Goal: Information Seeking & Learning: Learn about a topic

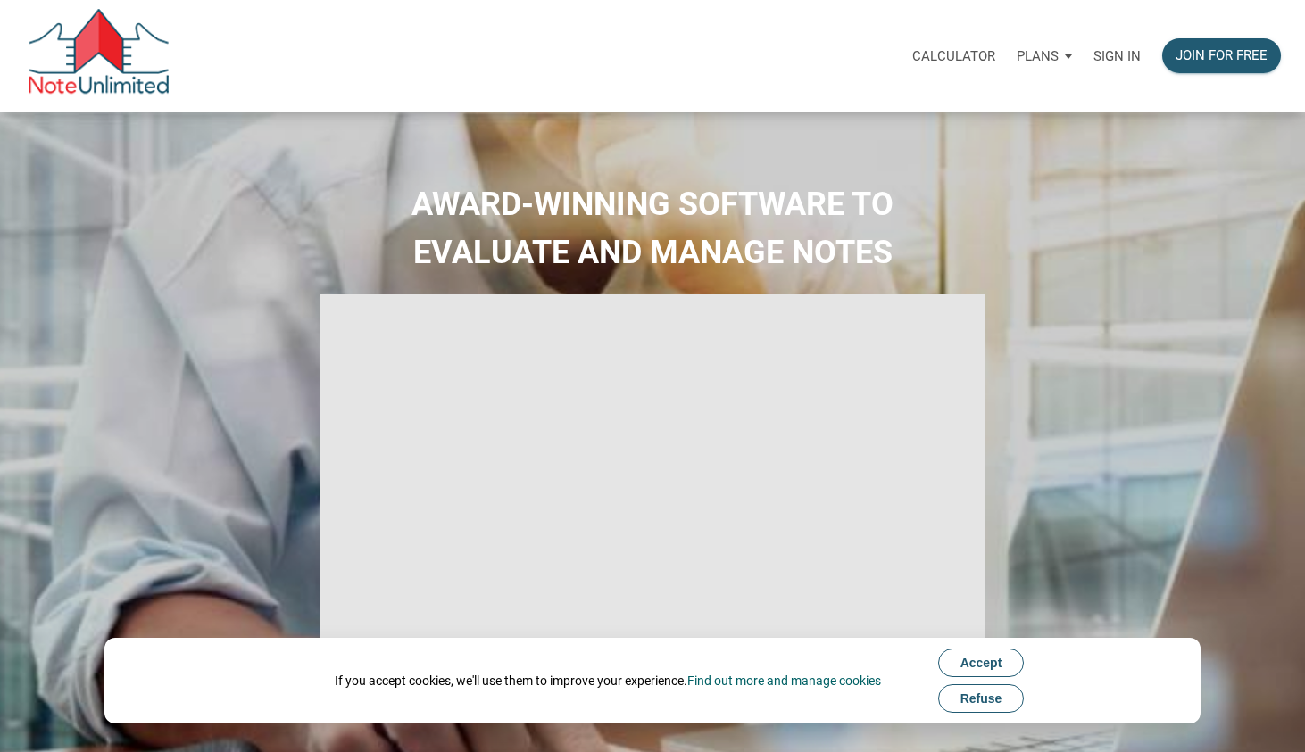
click at [1120, 60] on p "Sign in" at bounding box center [1116, 56] width 47 height 16
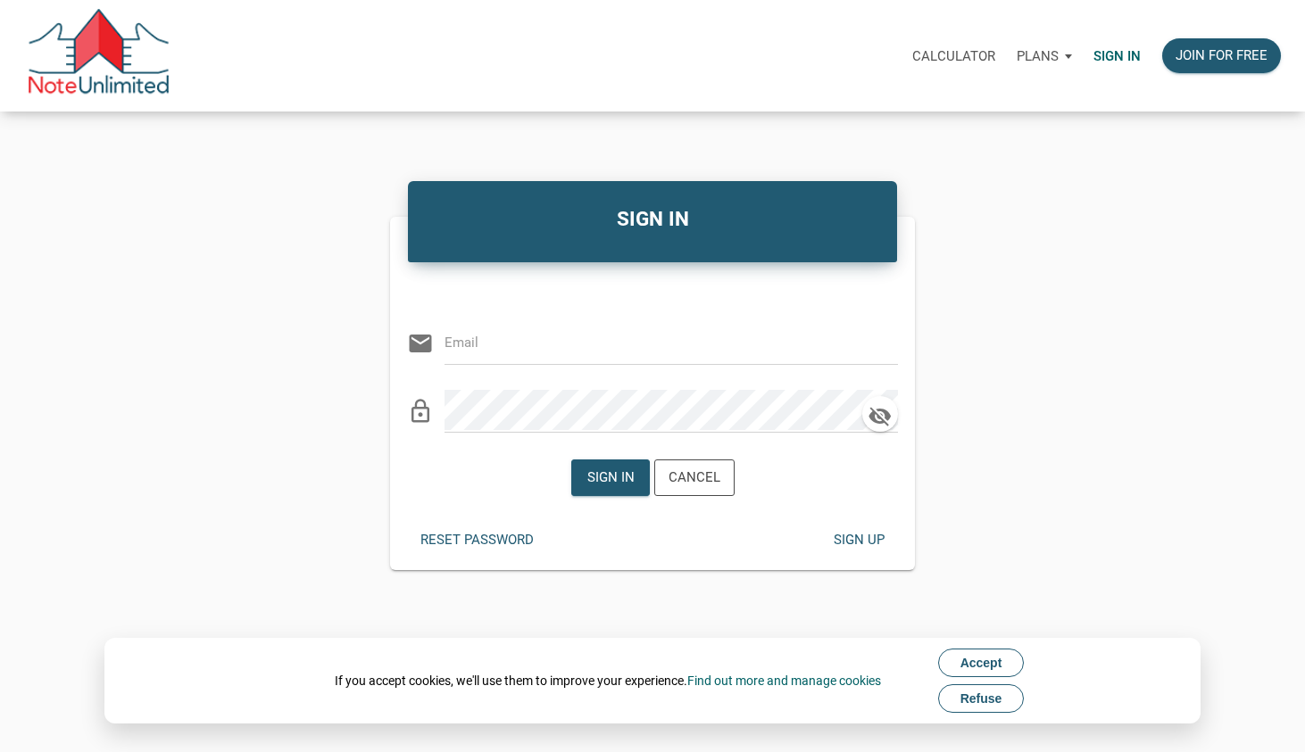
click at [707, 78] on div "Calculator Plans Personal Business Sign in Join for free" at bounding box center [730, 56] width 1121 height 56
click at [843, 356] on input "email" at bounding box center [657, 342] width 427 height 40
type input "ebuenviaje@gmail.com"
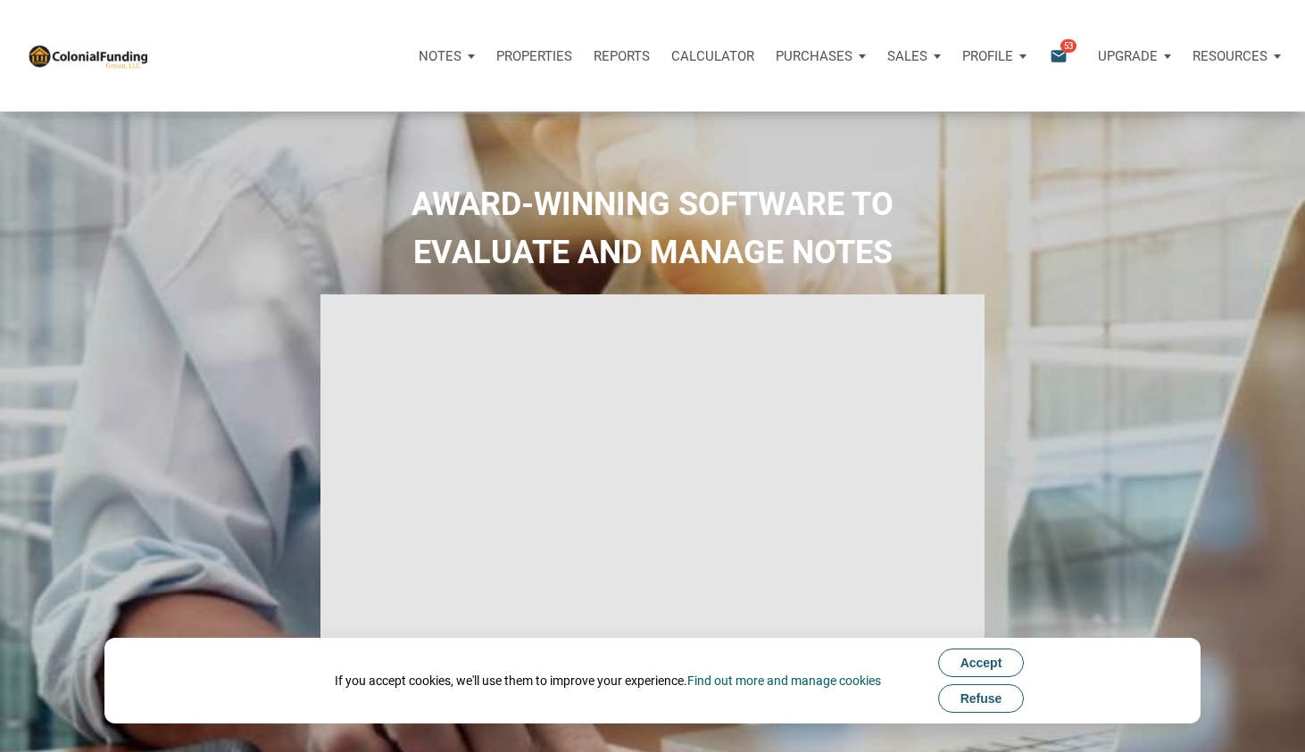
type input "Introduction to new features"
select select
click at [445, 51] on p "Notes" at bounding box center [440, 56] width 43 height 16
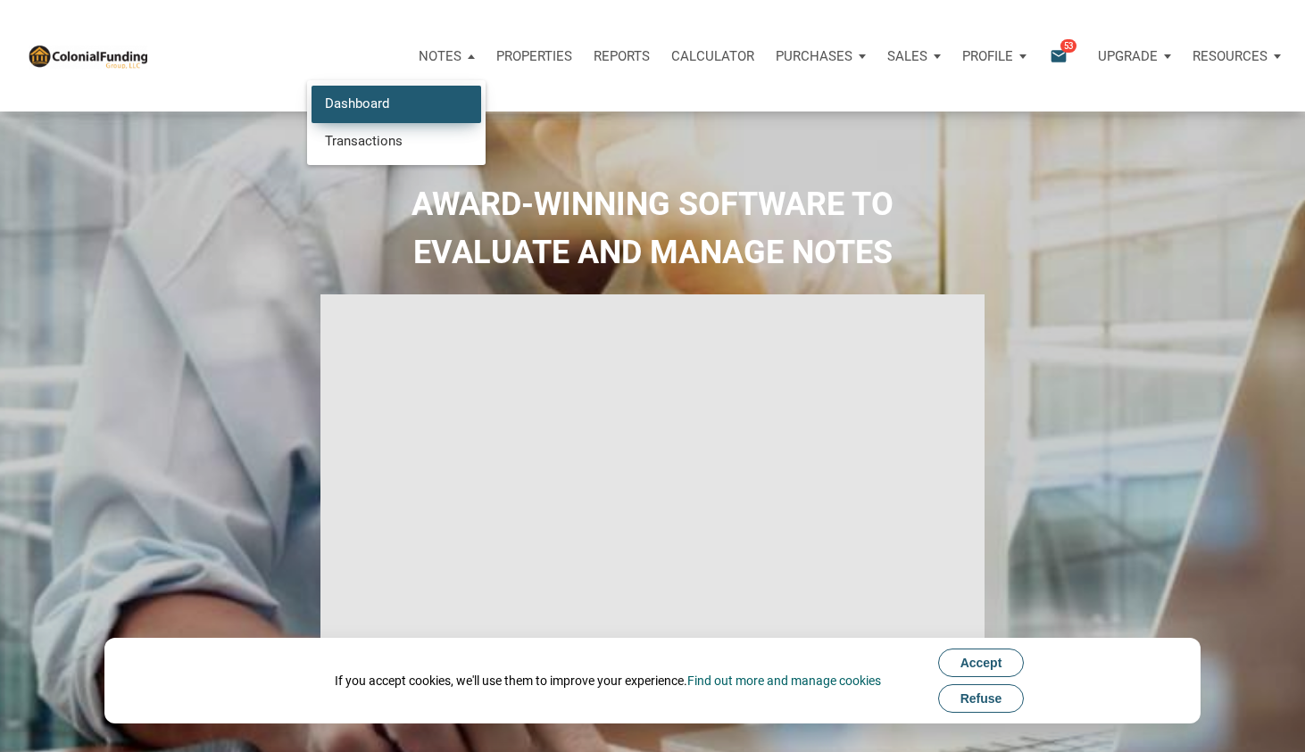
click at [385, 95] on link "Dashboard" at bounding box center [396, 104] width 170 height 37
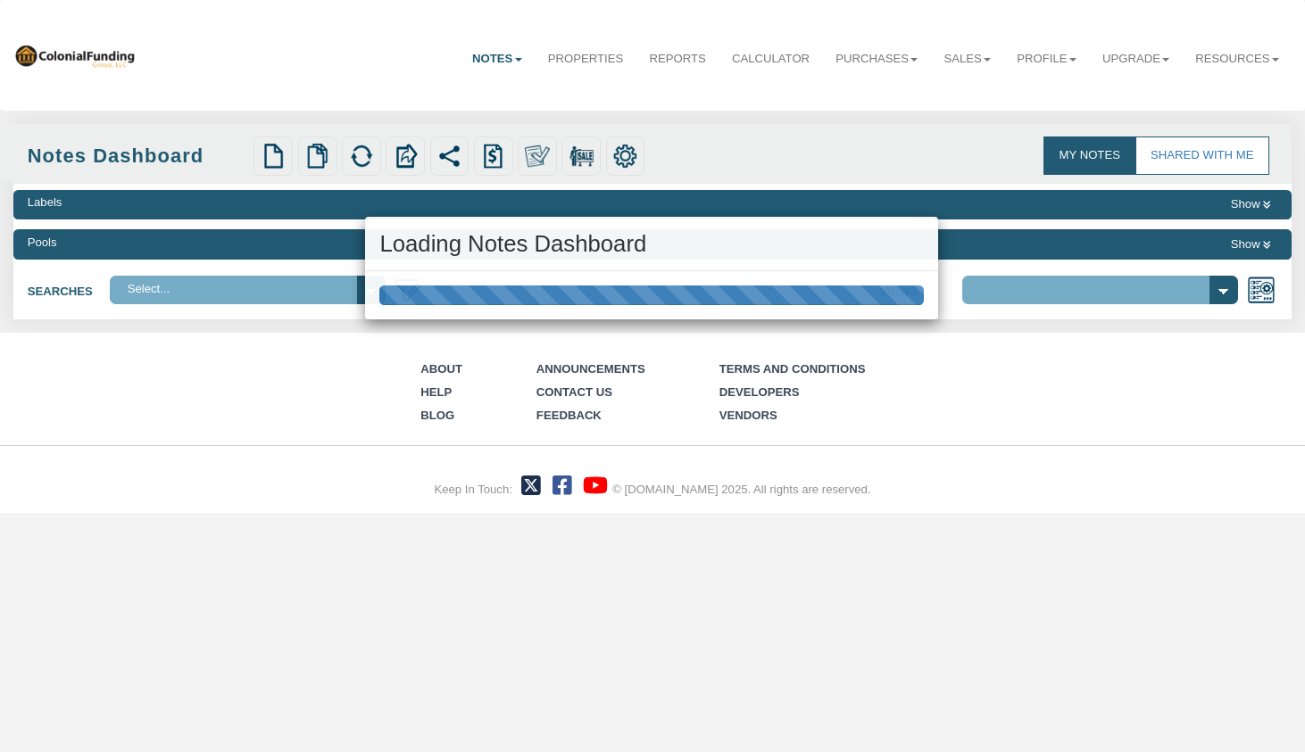
select select "316"
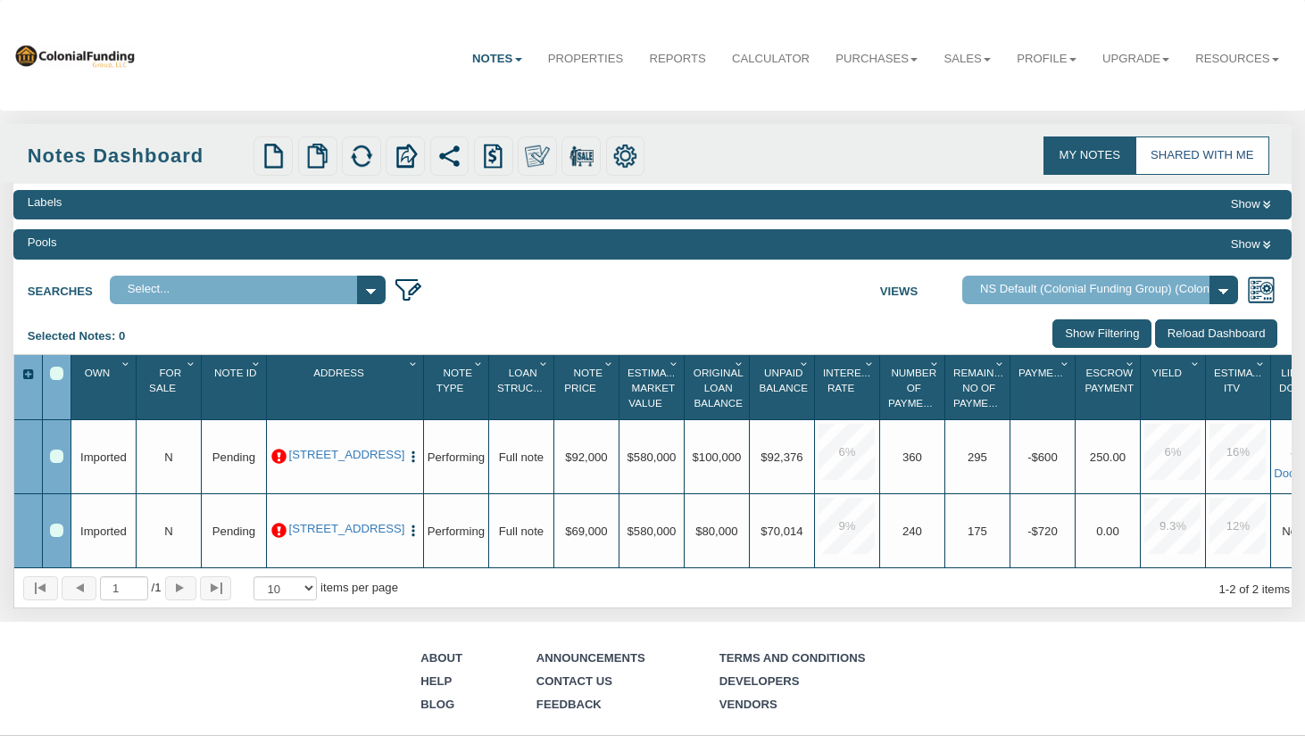
click at [1205, 146] on link "Shared with Me" at bounding box center [1202, 155] width 134 height 37
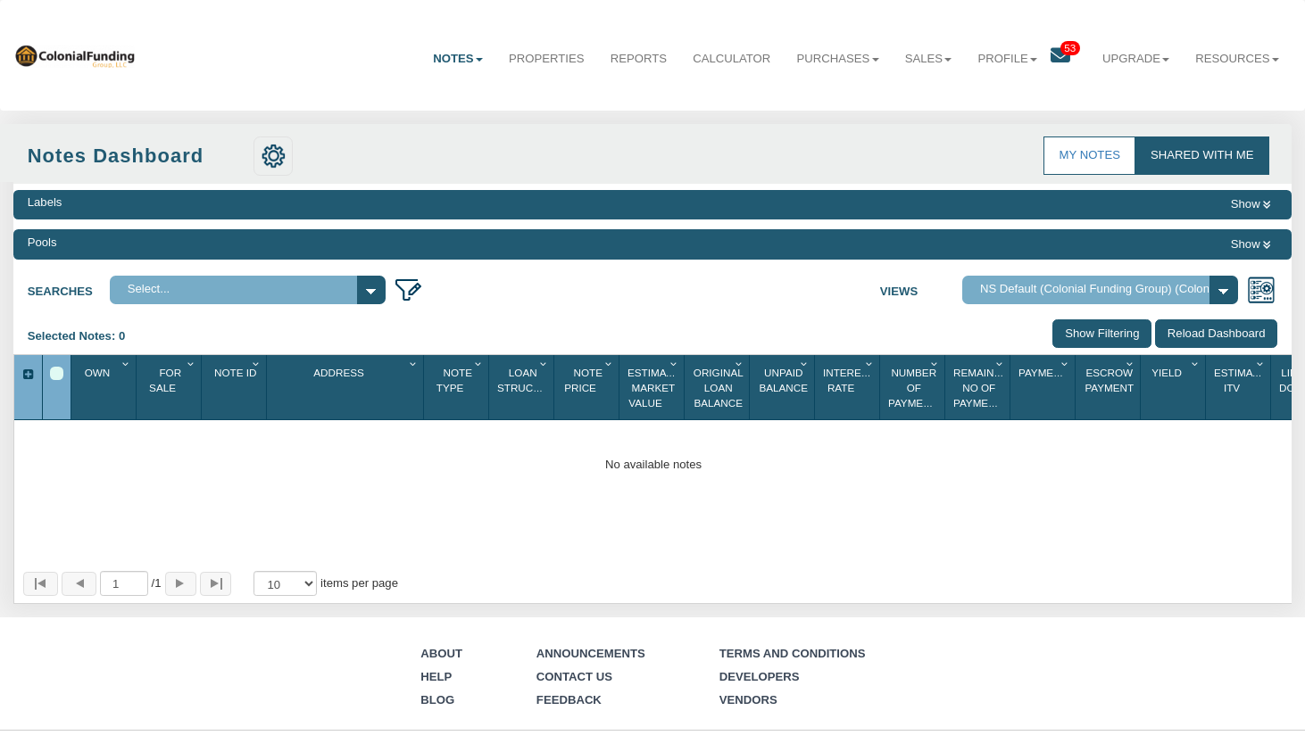
click at [1062, 63] on icon at bounding box center [1060, 56] width 20 height 20
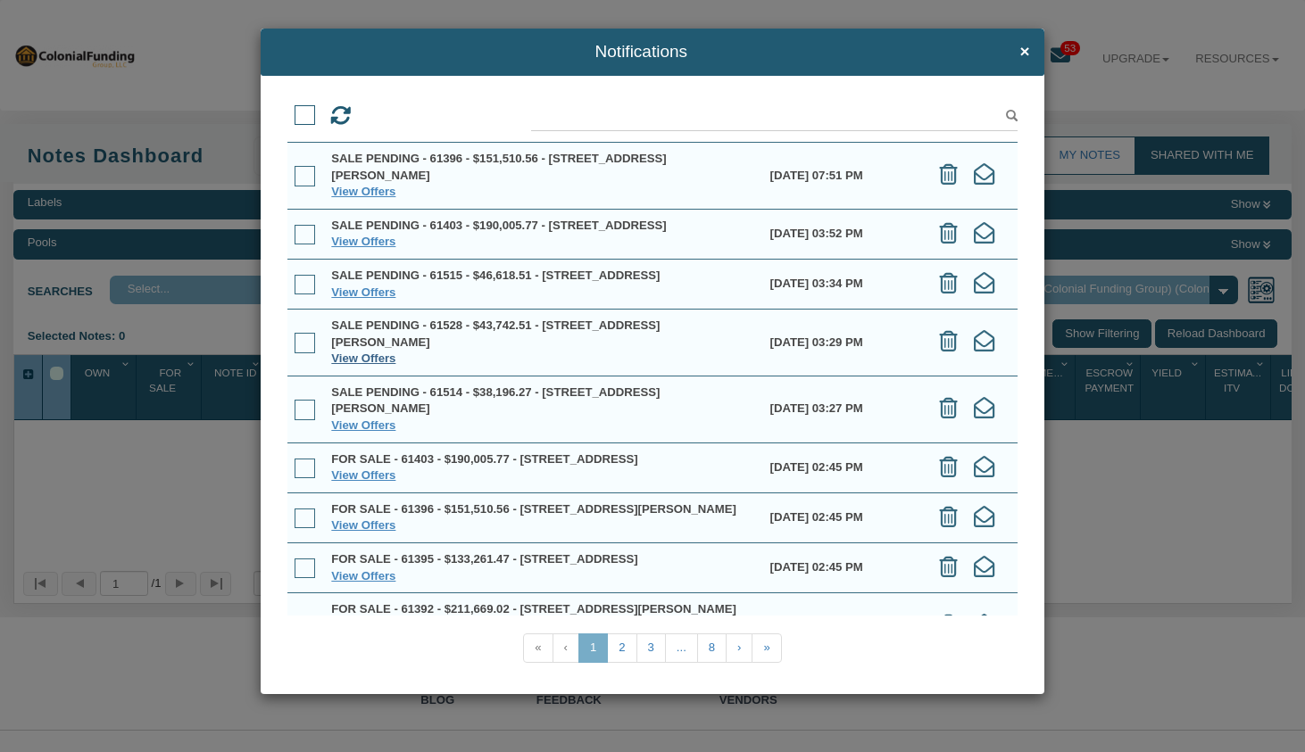
click at [370, 365] on link "View Offers" at bounding box center [363, 358] width 64 height 13
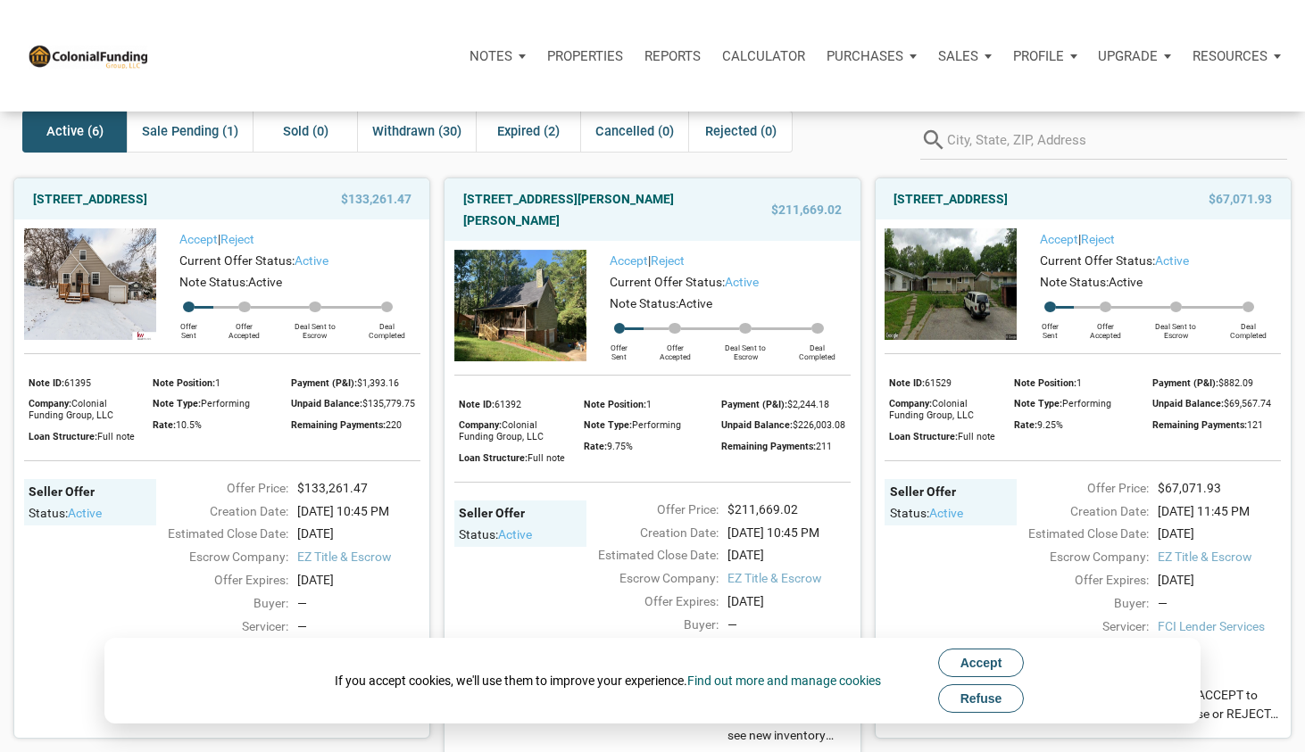
scroll to position [67, 0]
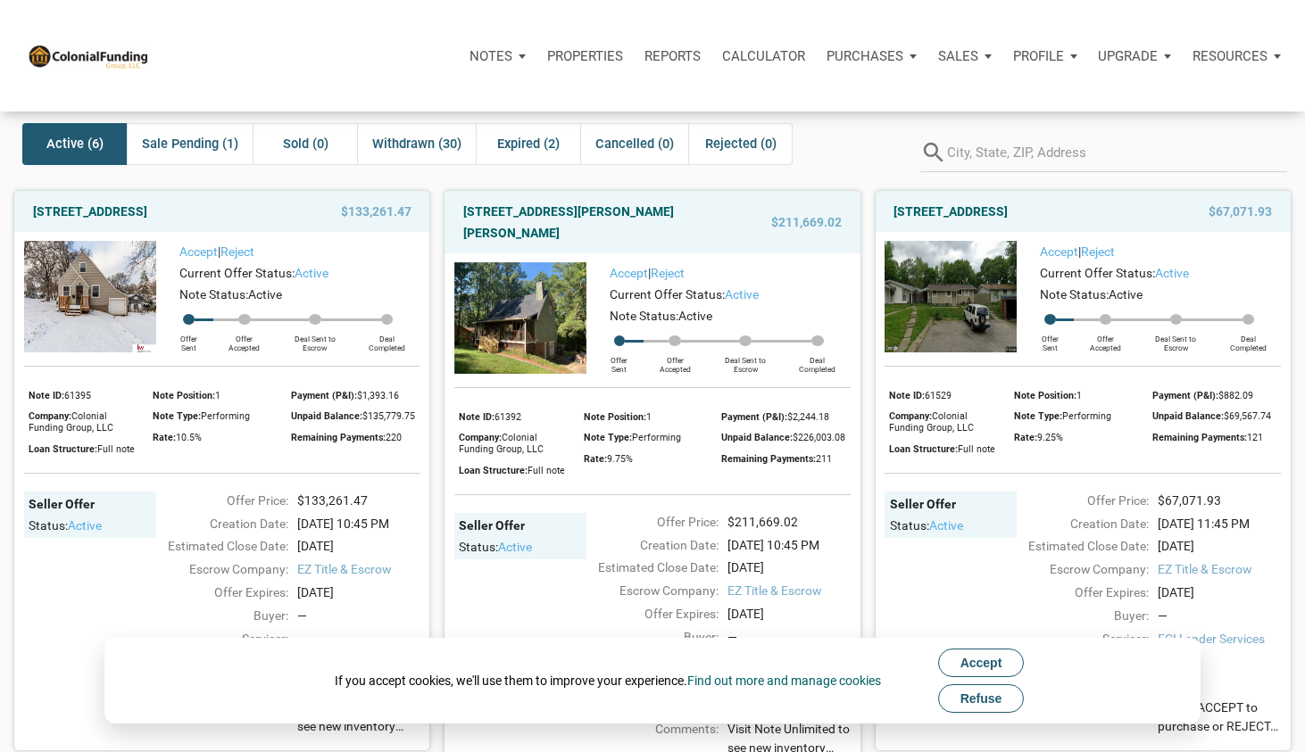
click at [441, 502] on div "6520 SW Gordon Hills Dr SW, Mableton, GA, 30126 $211,669.02 Accept | Reject Cur…" at bounding box center [645, 475] width 430 height 596
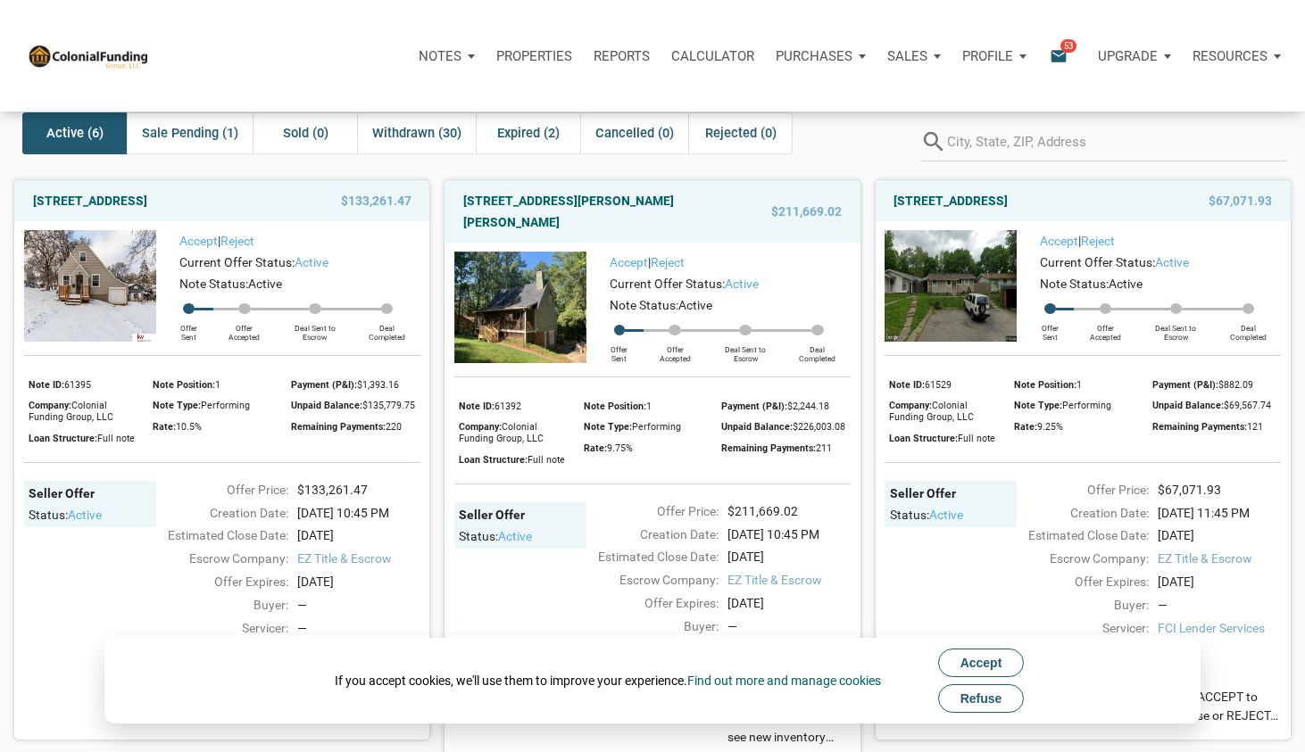
scroll to position [76, 0]
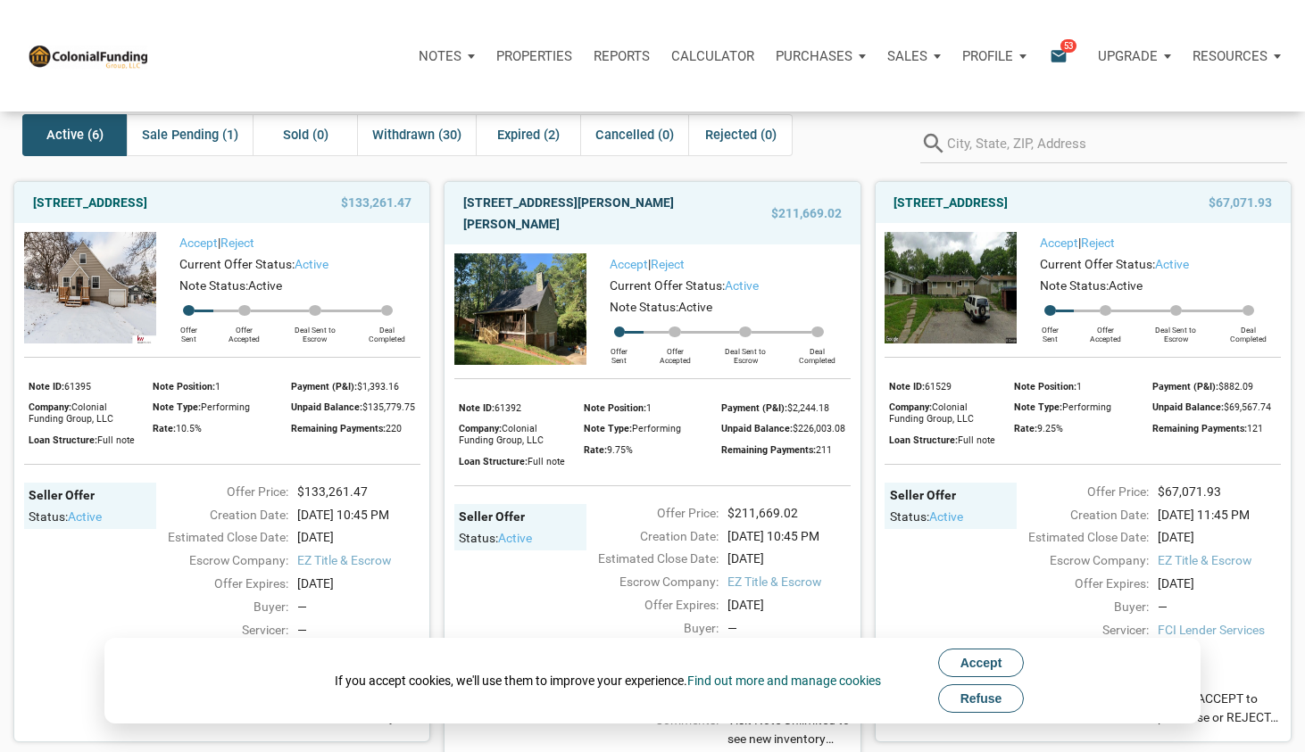
click at [543, 202] on link "[STREET_ADDRESS][PERSON_NAME][PERSON_NAME]" at bounding box center [593, 213] width 260 height 43
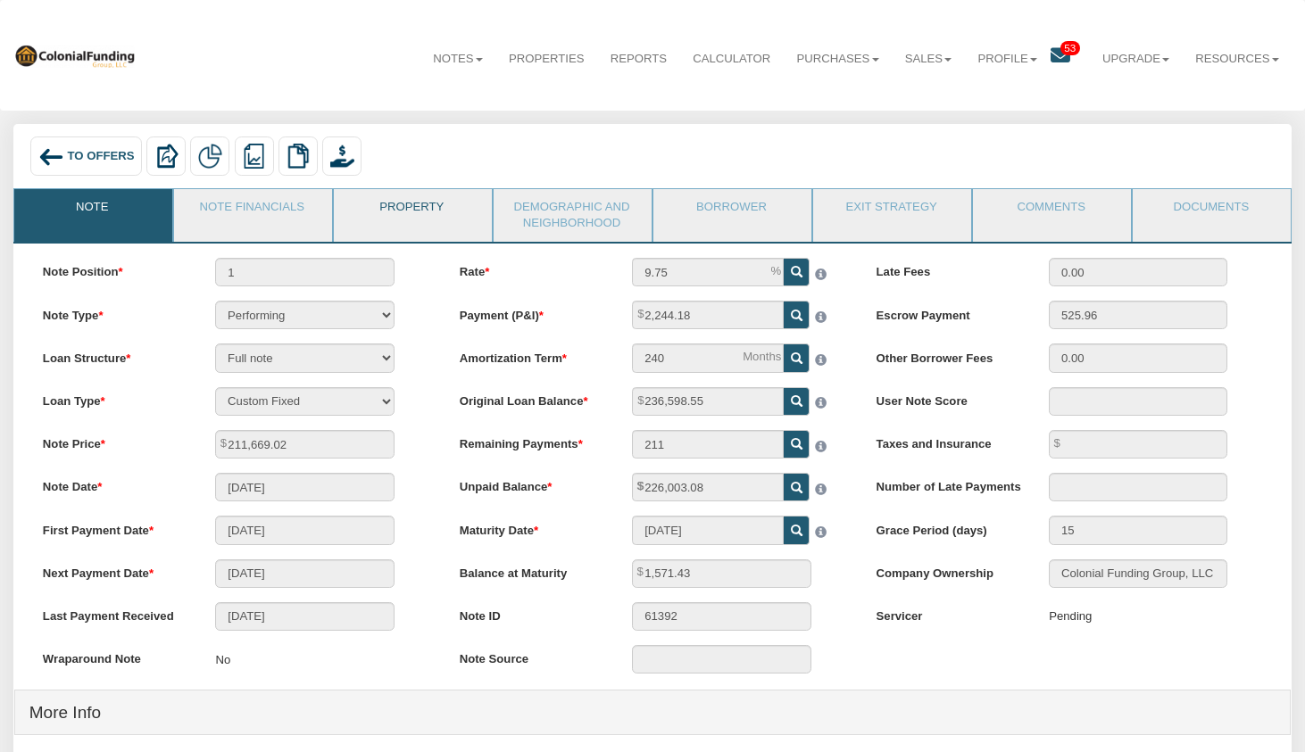
click at [394, 208] on link "Property" at bounding box center [412, 211] width 156 height 45
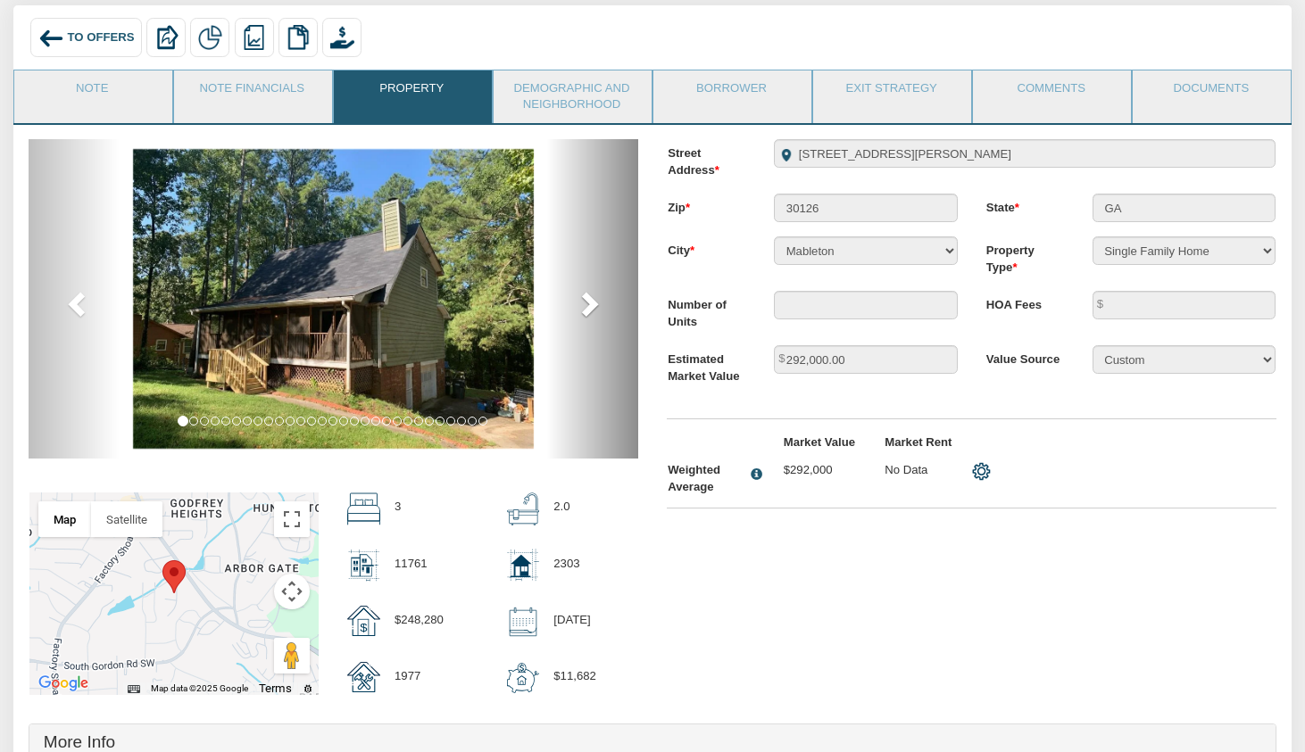
scroll to position [99, 0]
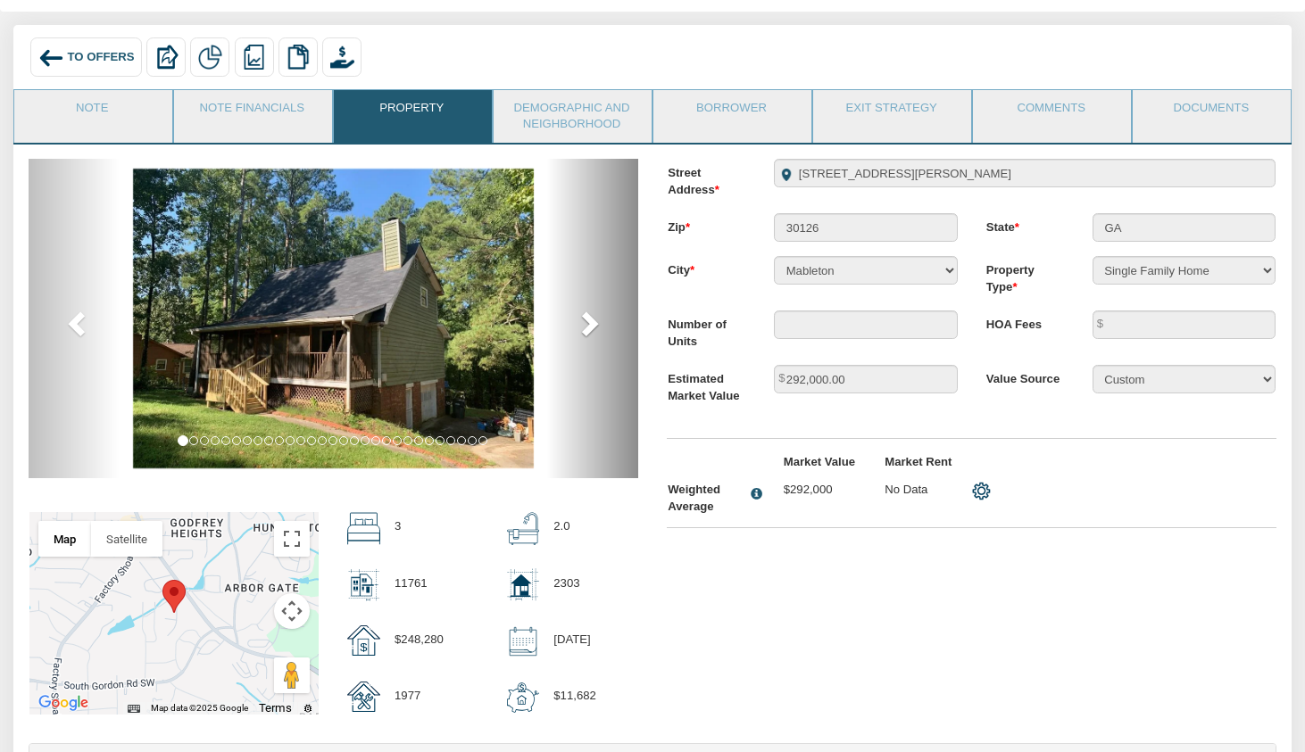
click at [598, 311] on span at bounding box center [588, 323] width 27 height 27
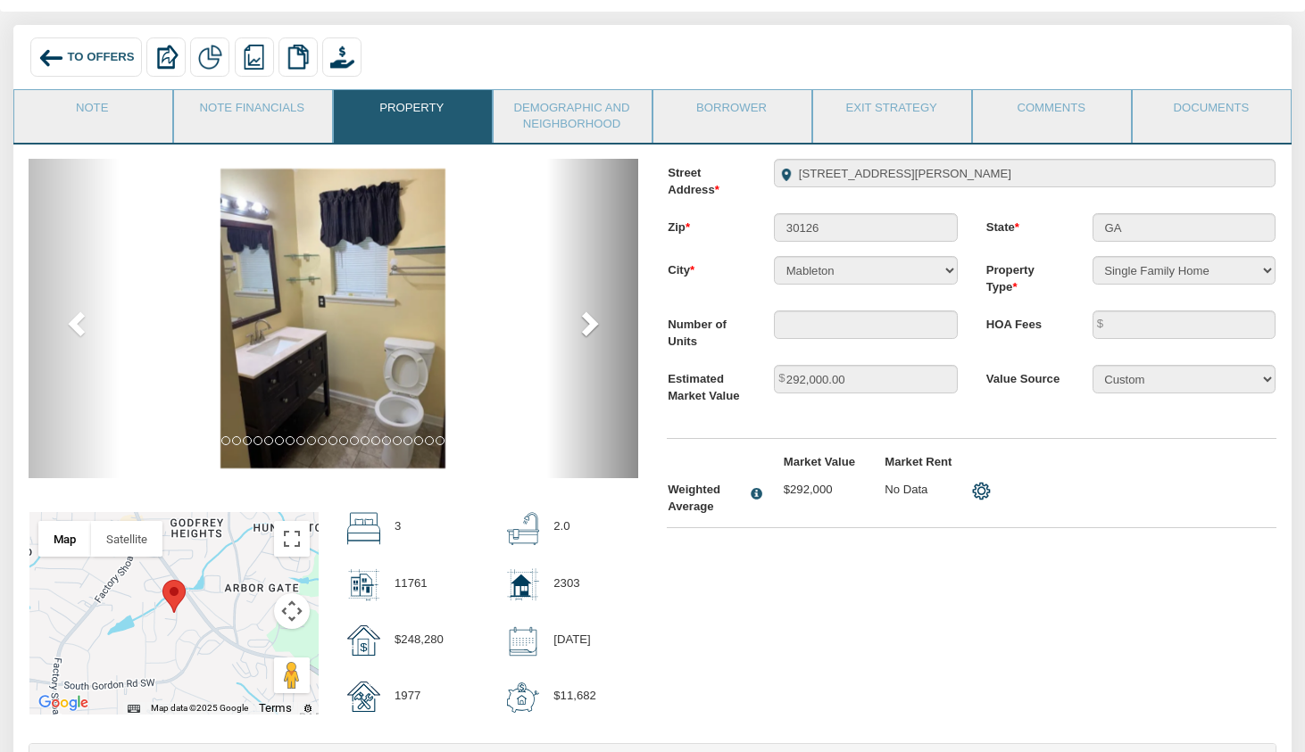
click at [598, 311] on span at bounding box center [588, 323] width 27 height 27
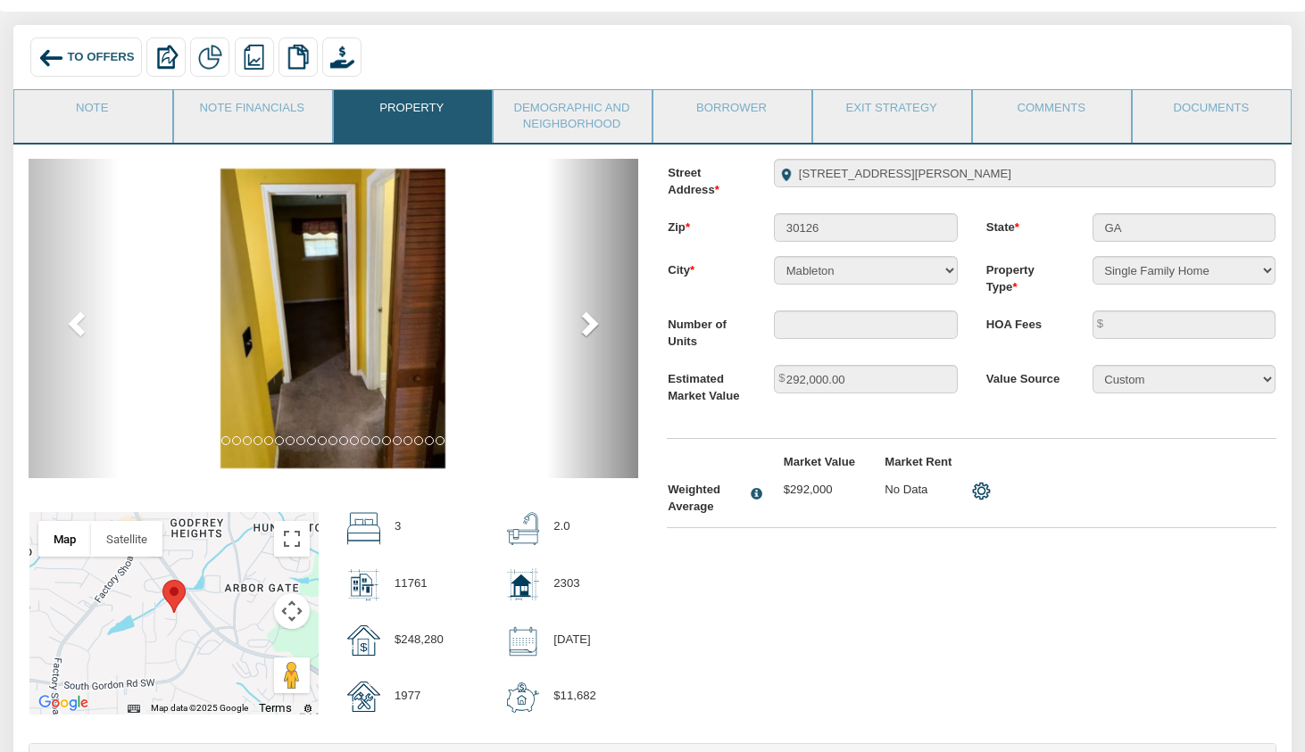
click at [598, 311] on span at bounding box center [588, 323] width 27 height 27
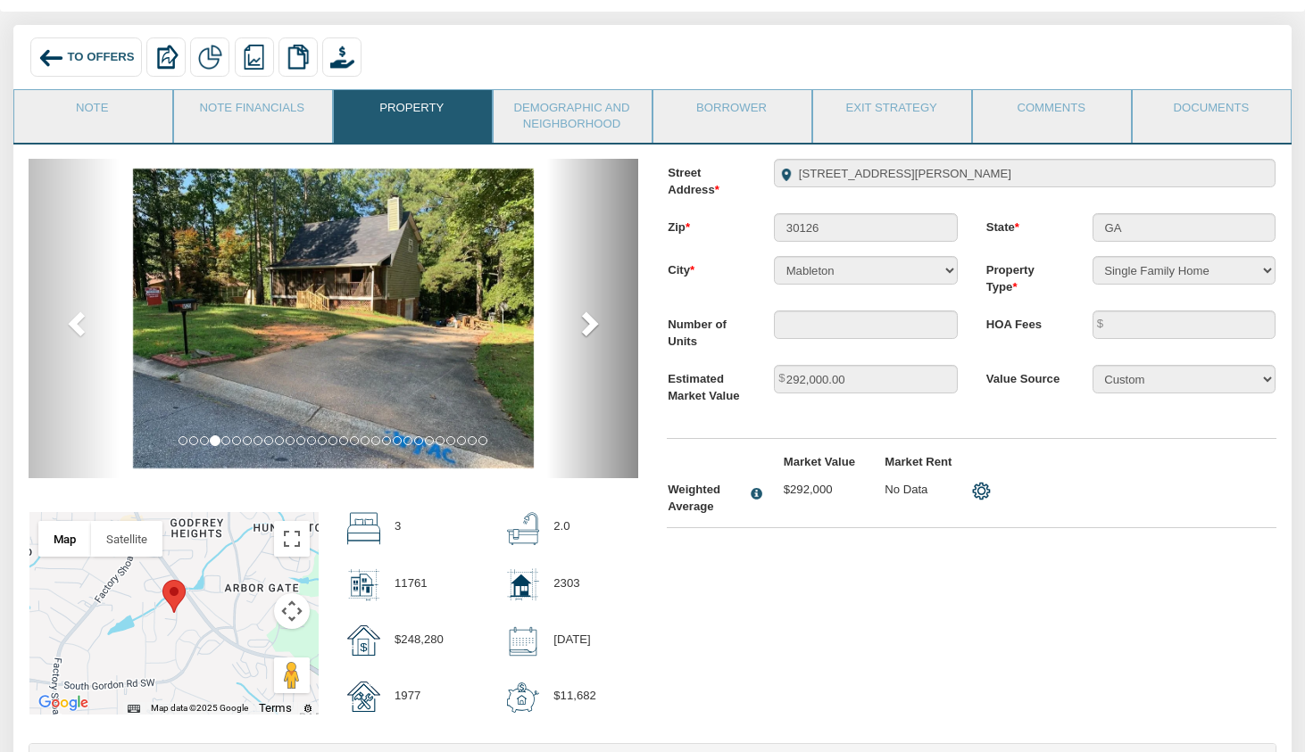
click at [598, 311] on span at bounding box center [588, 323] width 27 height 27
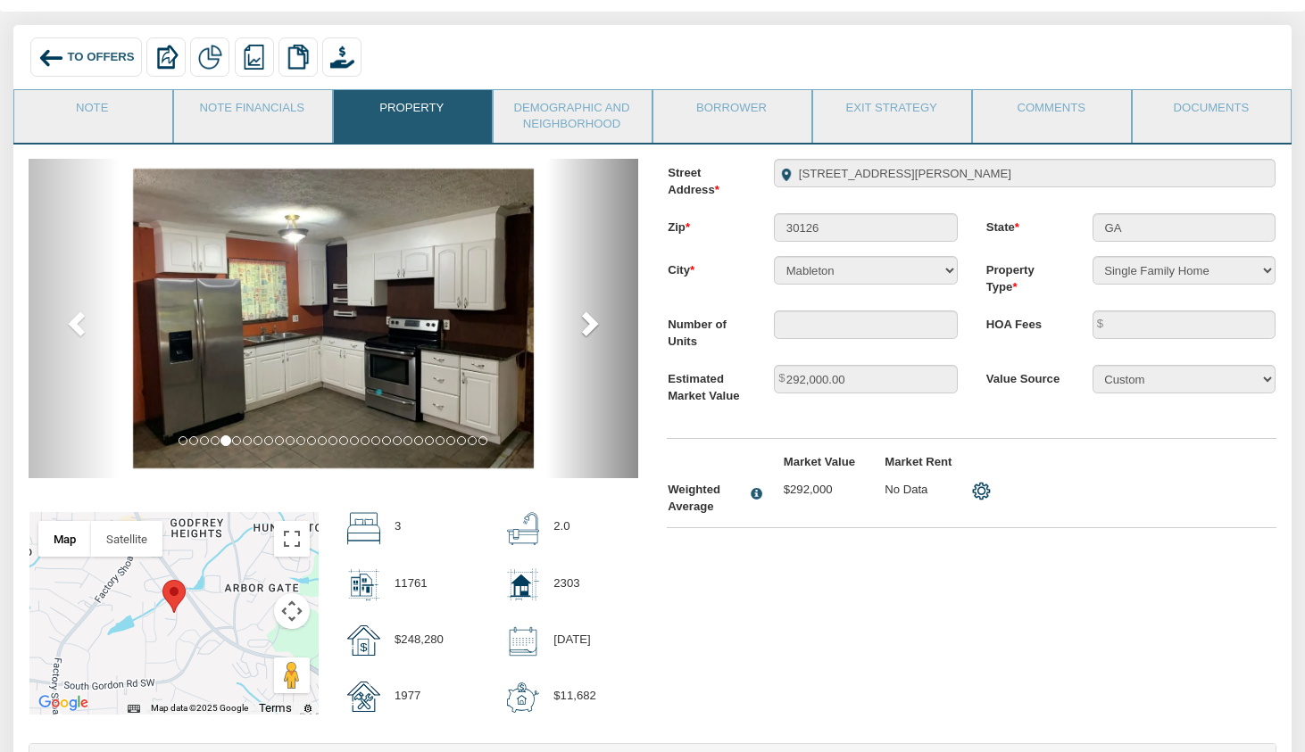
click at [598, 311] on span at bounding box center [588, 323] width 27 height 27
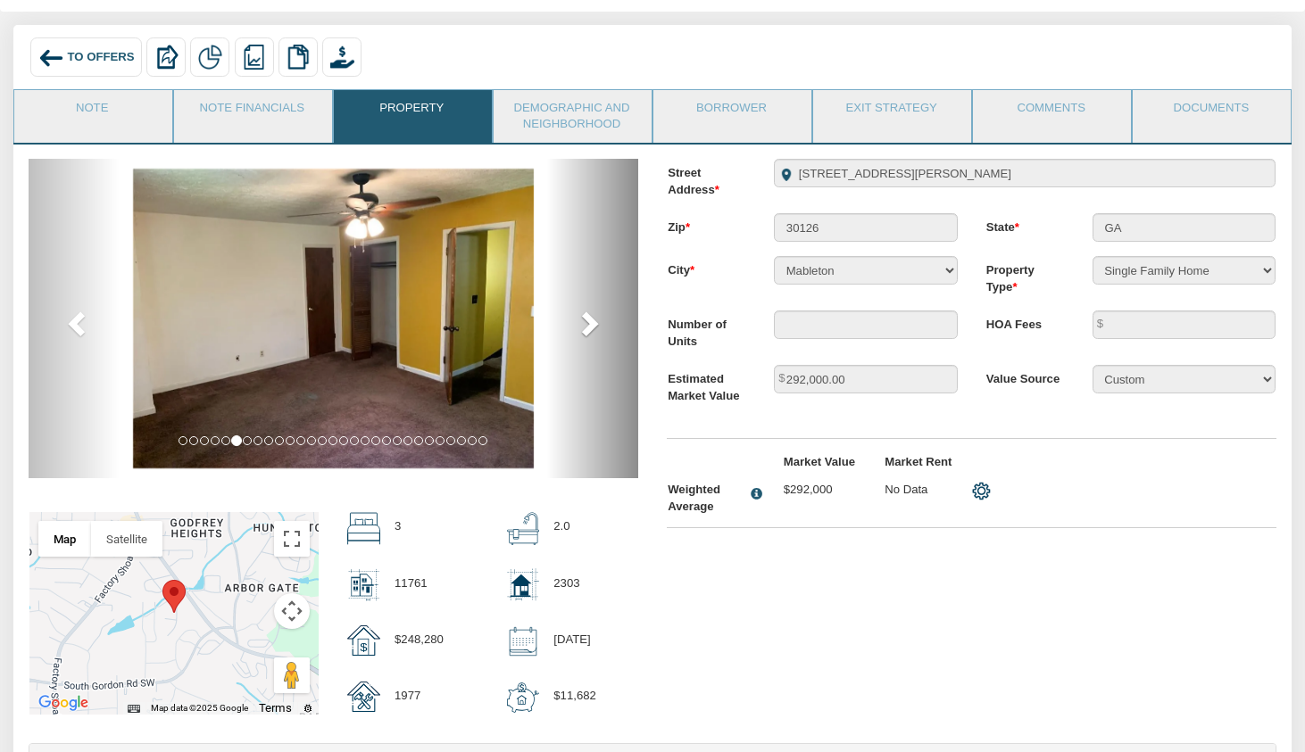
click at [598, 311] on span at bounding box center [588, 323] width 27 height 27
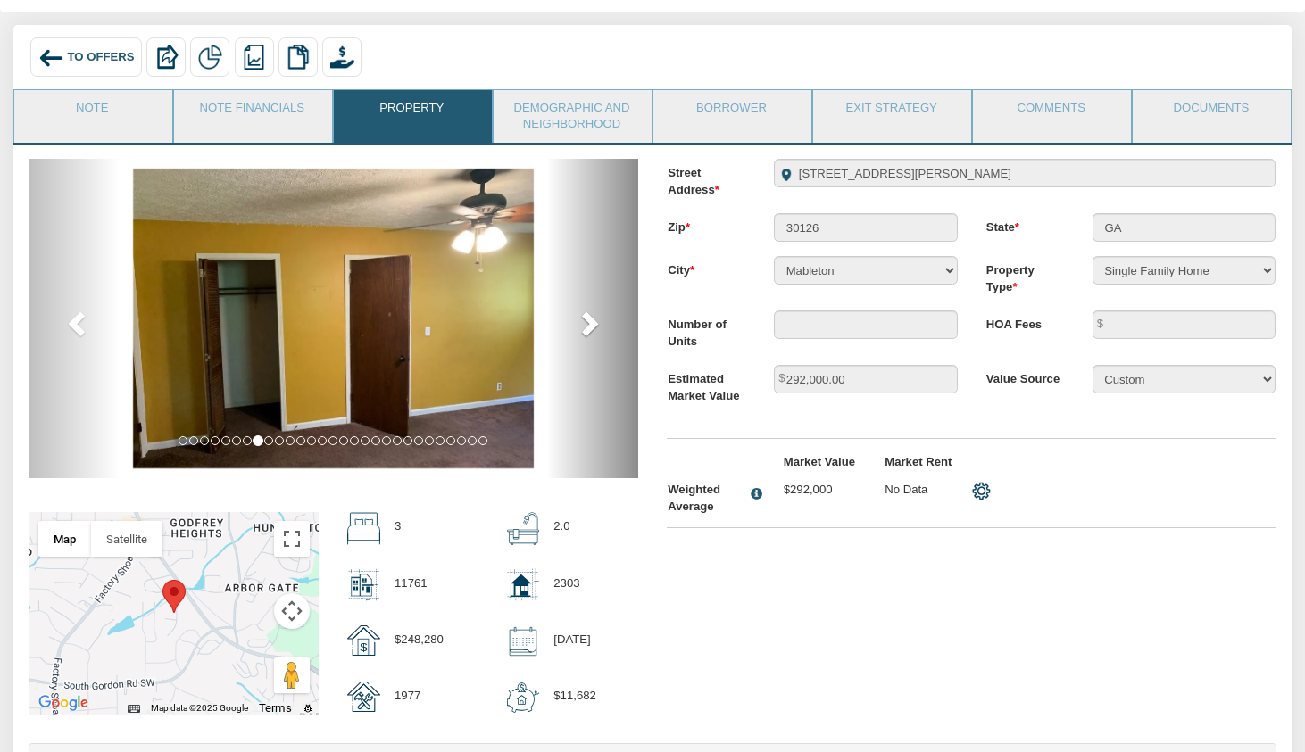
click at [598, 311] on span at bounding box center [588, 323] width 27 height 27
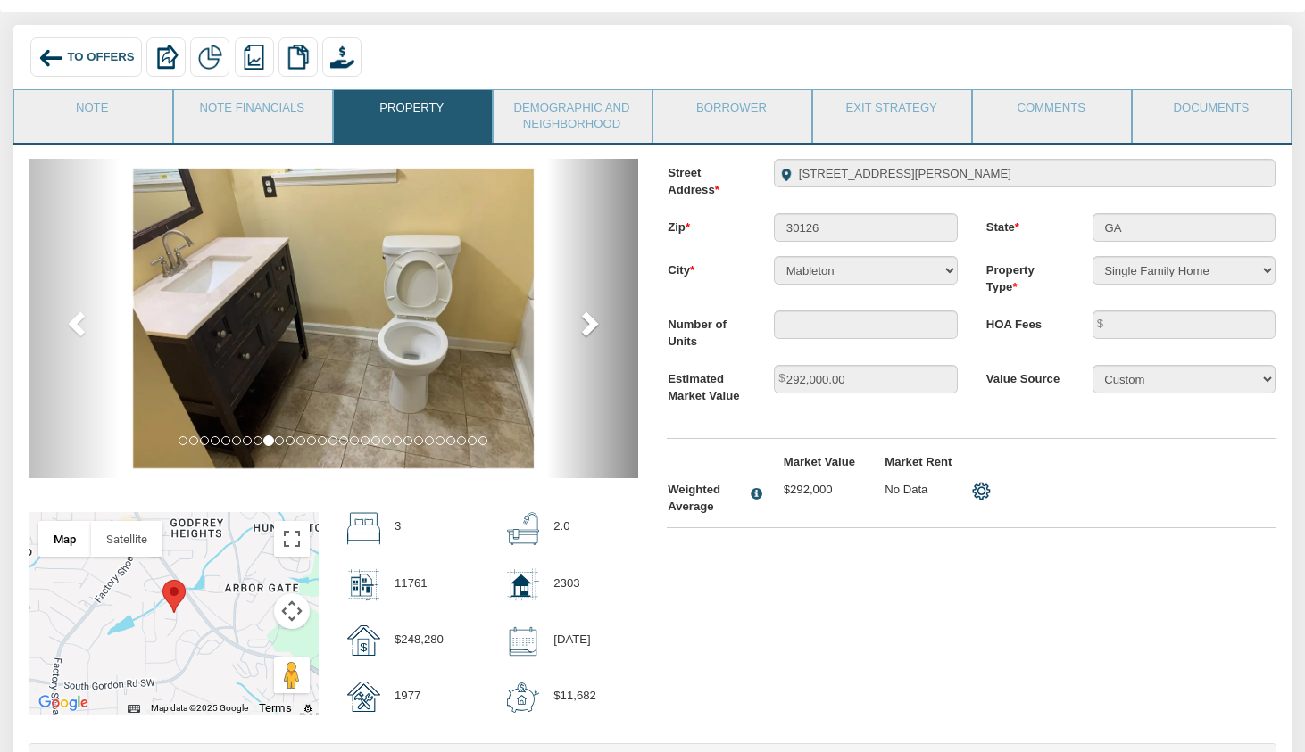
click at [598, 311] on span at bounding box center [588, 323] width 27 height 27
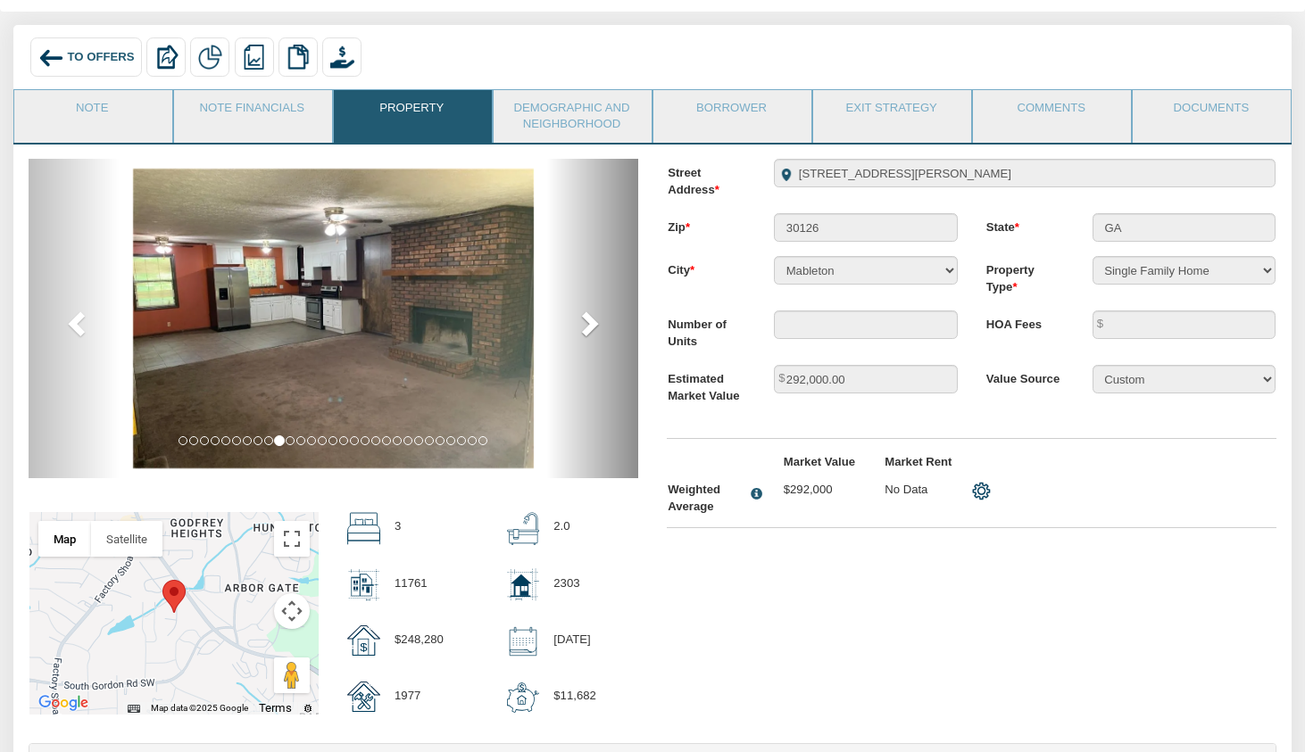
click at [598, 311] on span at bounding box center [588, 323] width 27 height 27
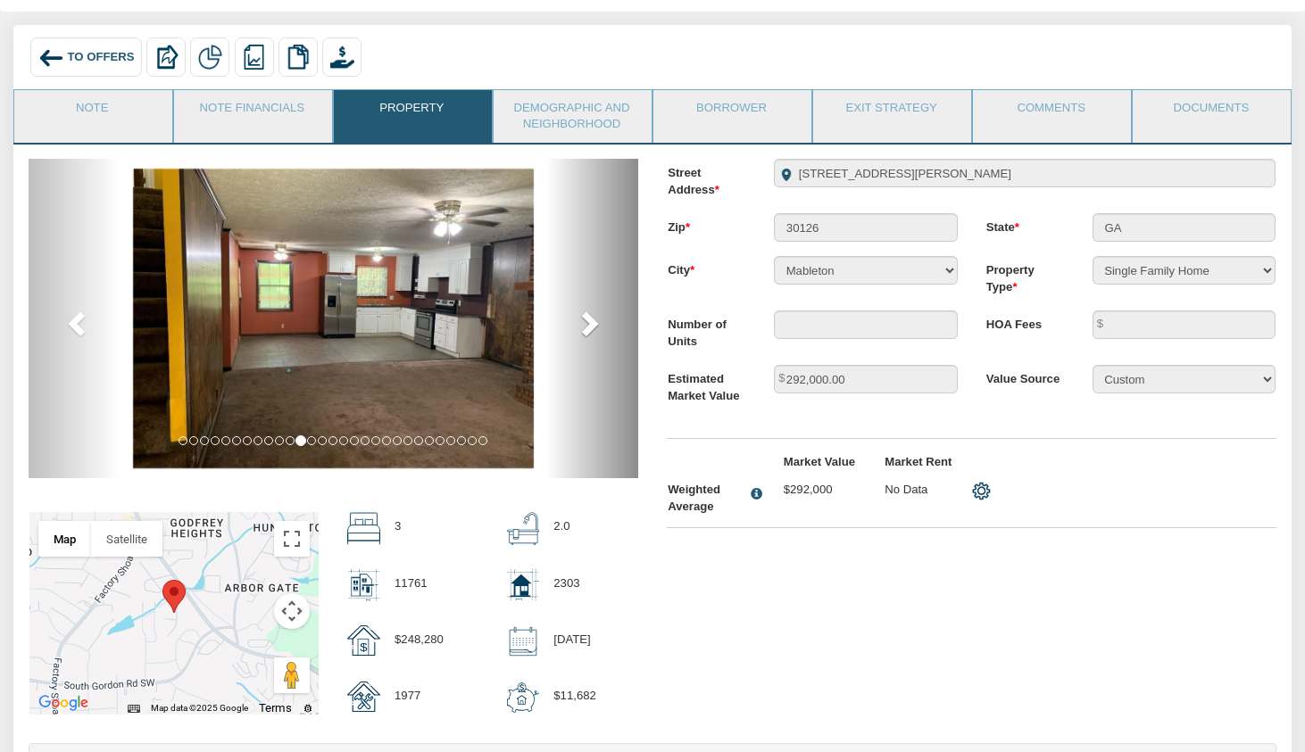
click at [598, 311] on span at bounding box center [588, 323] width 27 height 27
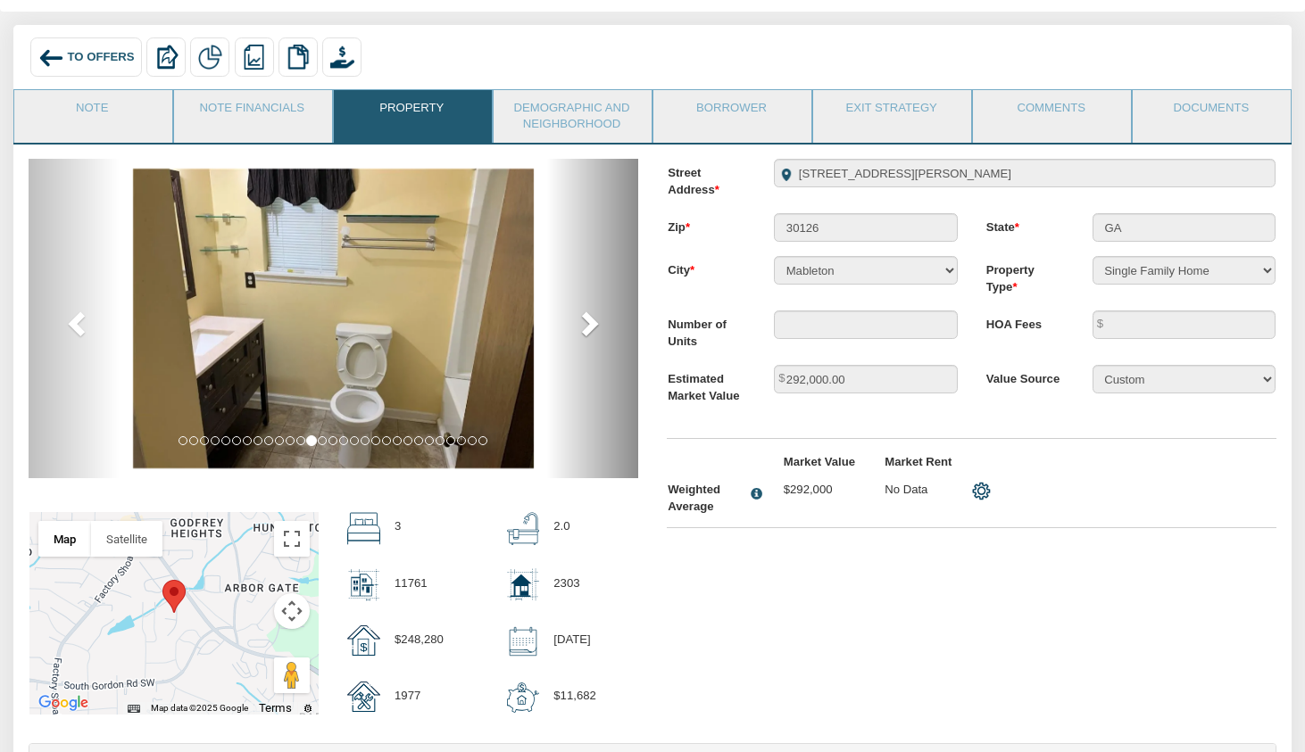
click at [598, 311] on span at bounding box center [588, 323] width 27 height 27
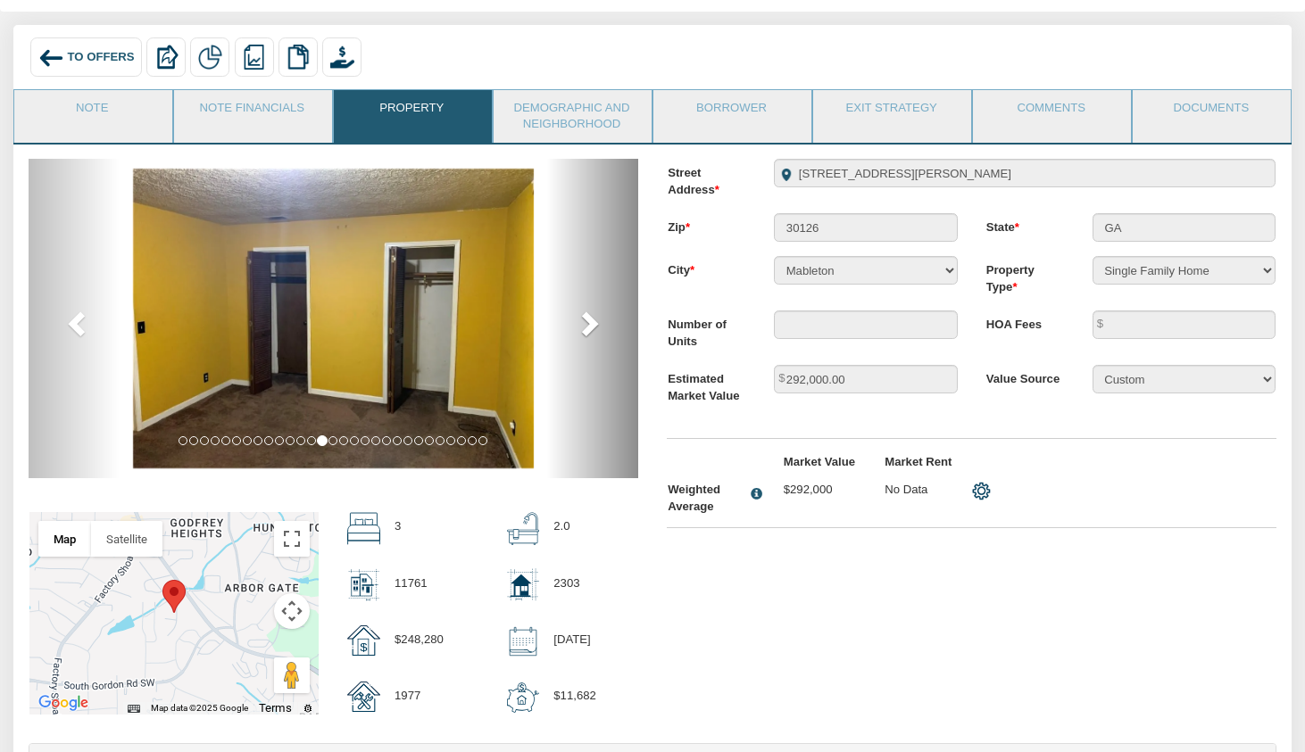
click at [598, 311] on span at bounding box center [588, 323] width 27 height 27
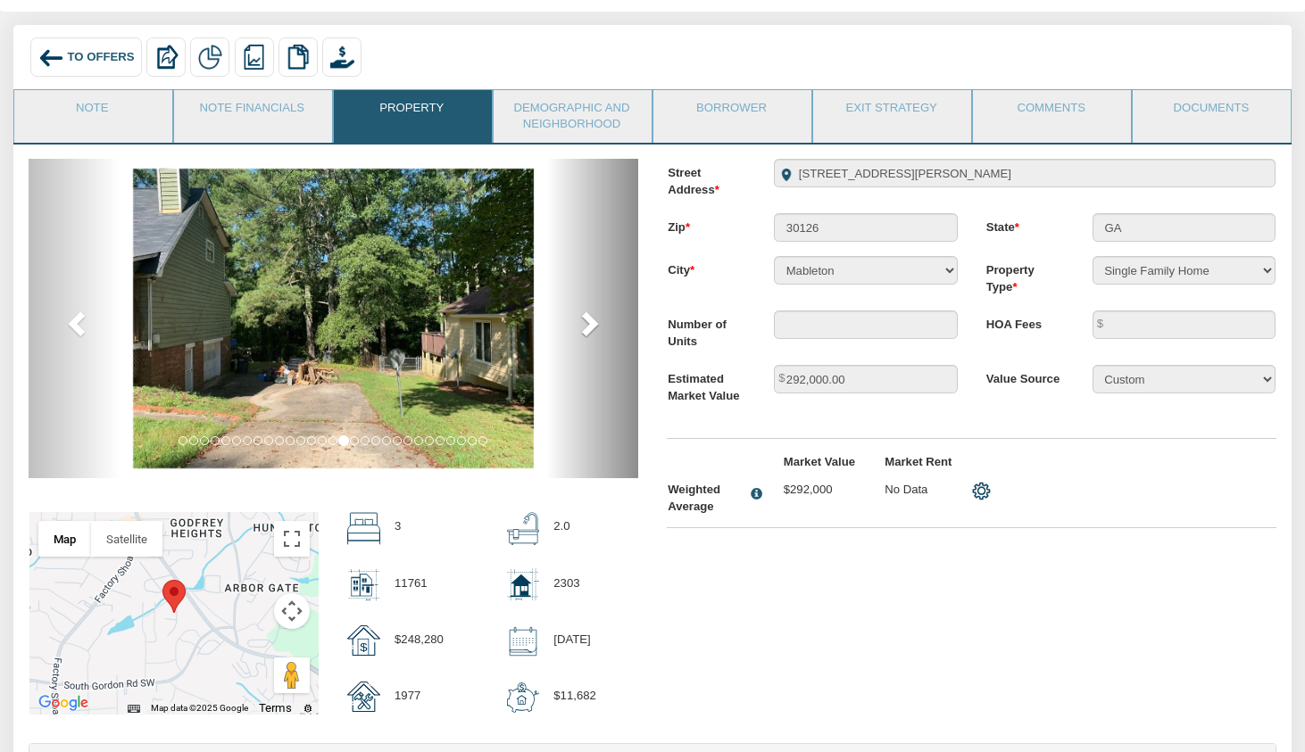
click at [598, 311] on span at bounding box center [588, 323] width 27 height 27
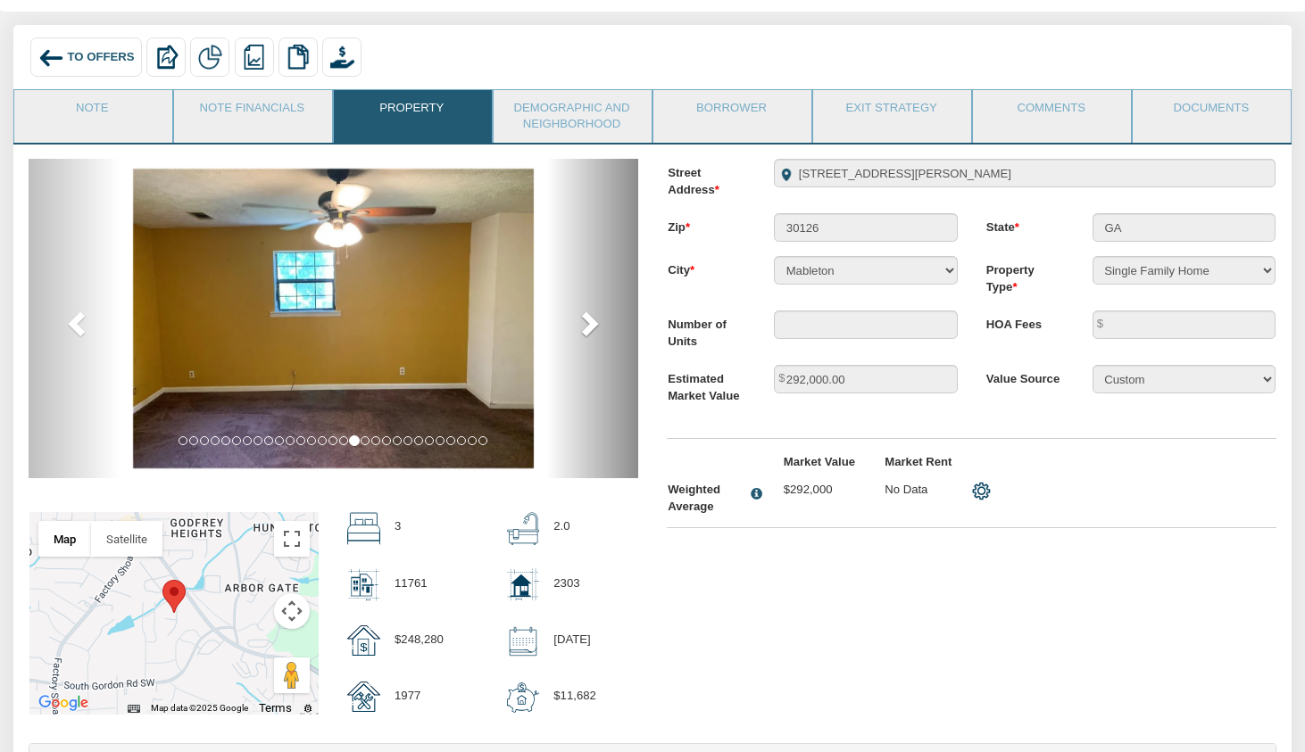
click at [598, 311] on span at bounding box center [588, 323] width 27 height 27
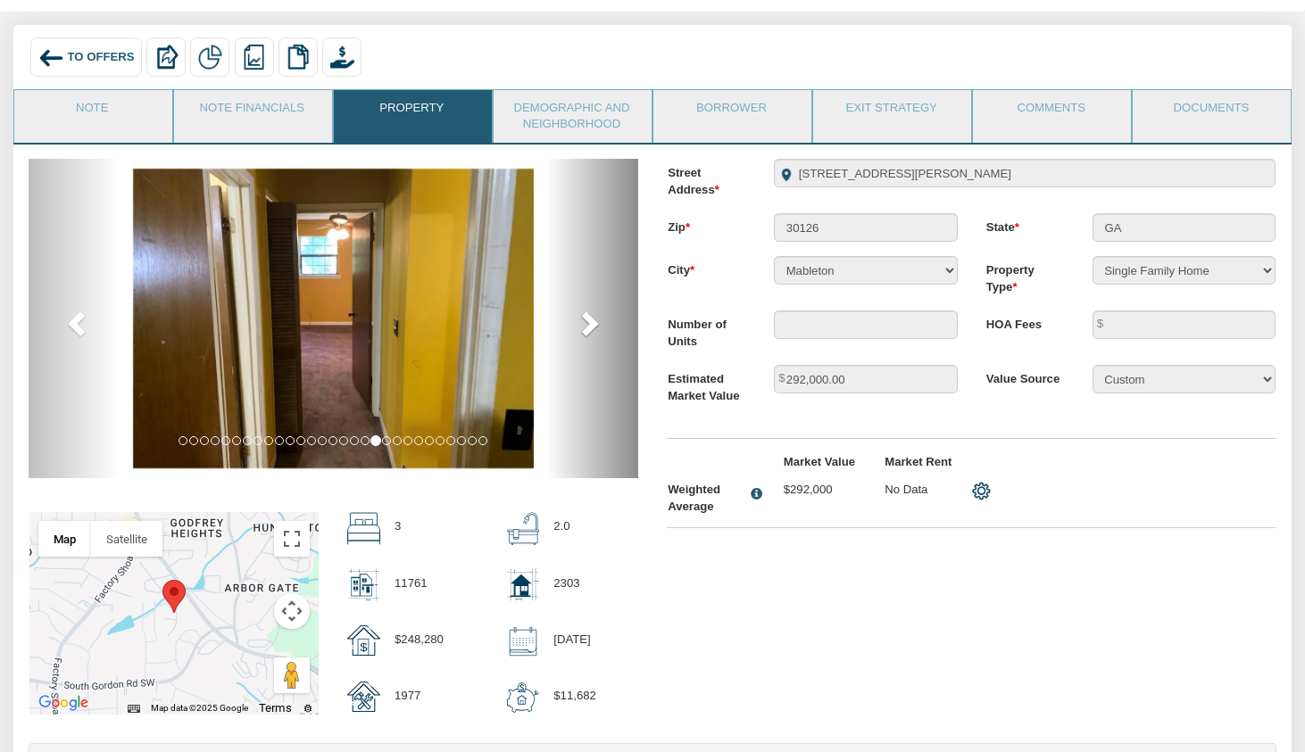
click at [598, 311] on span at bounding box center [588, 323] width 27 height 27
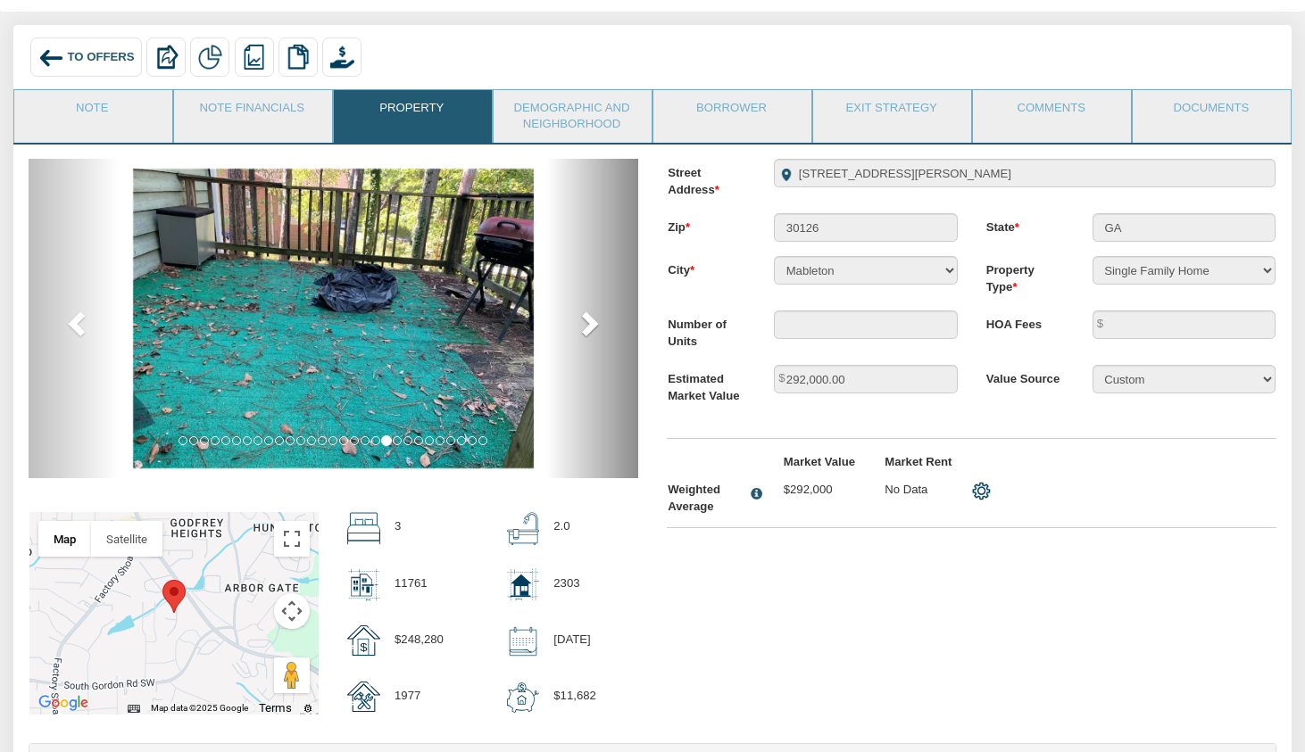
click at [598, 311] on span at bounding box center [588, 323] width 27 height 27
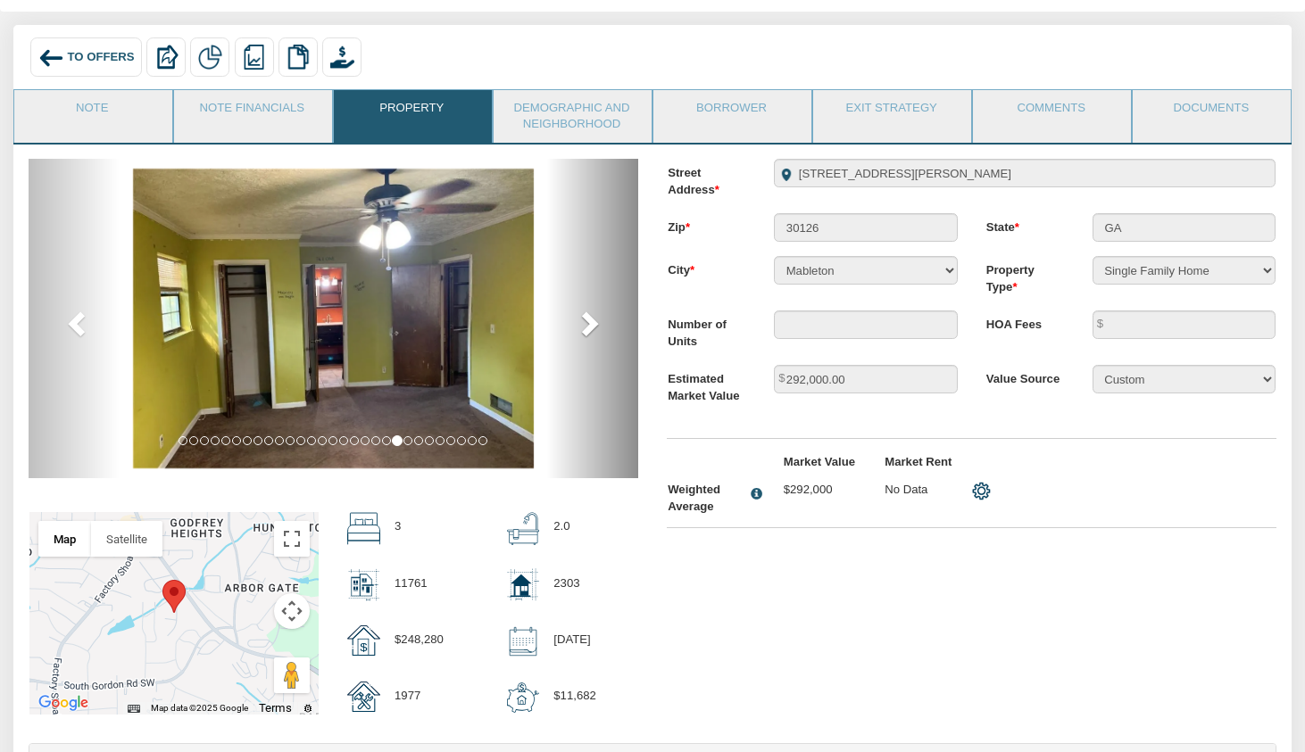
click at [598, 311] on span at bounding box center [588, 323] width 27 height 27
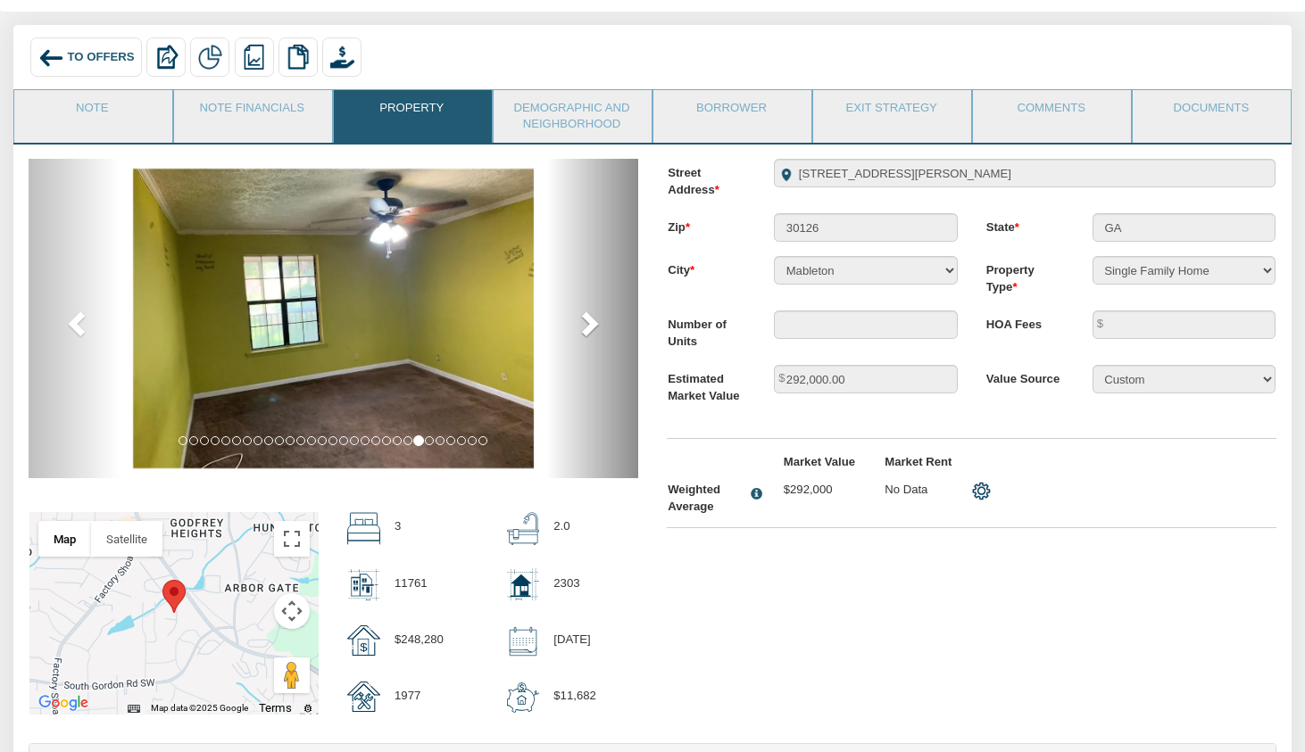
click at [598, 311] on span at bounding box center [588, 323] width 27 height 27
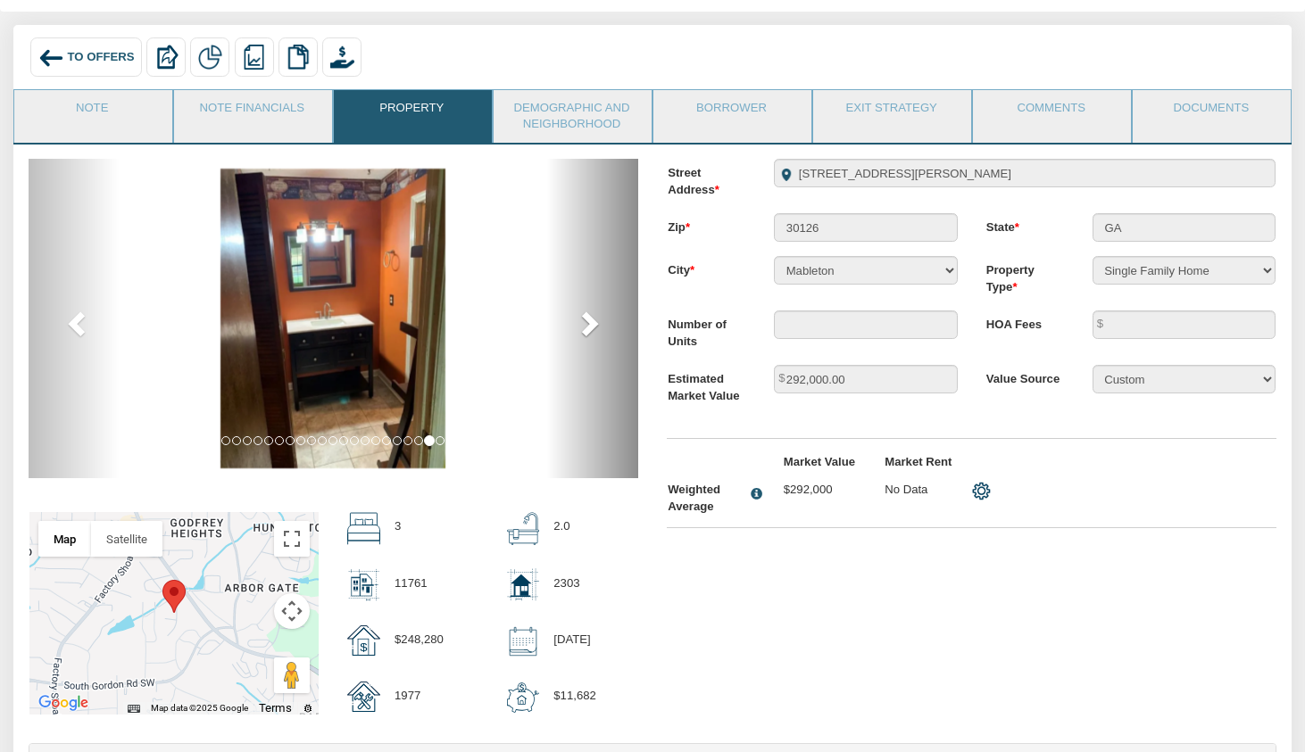
click at [598, 311] on span at bounding box center [588, 323] width 27 height 27
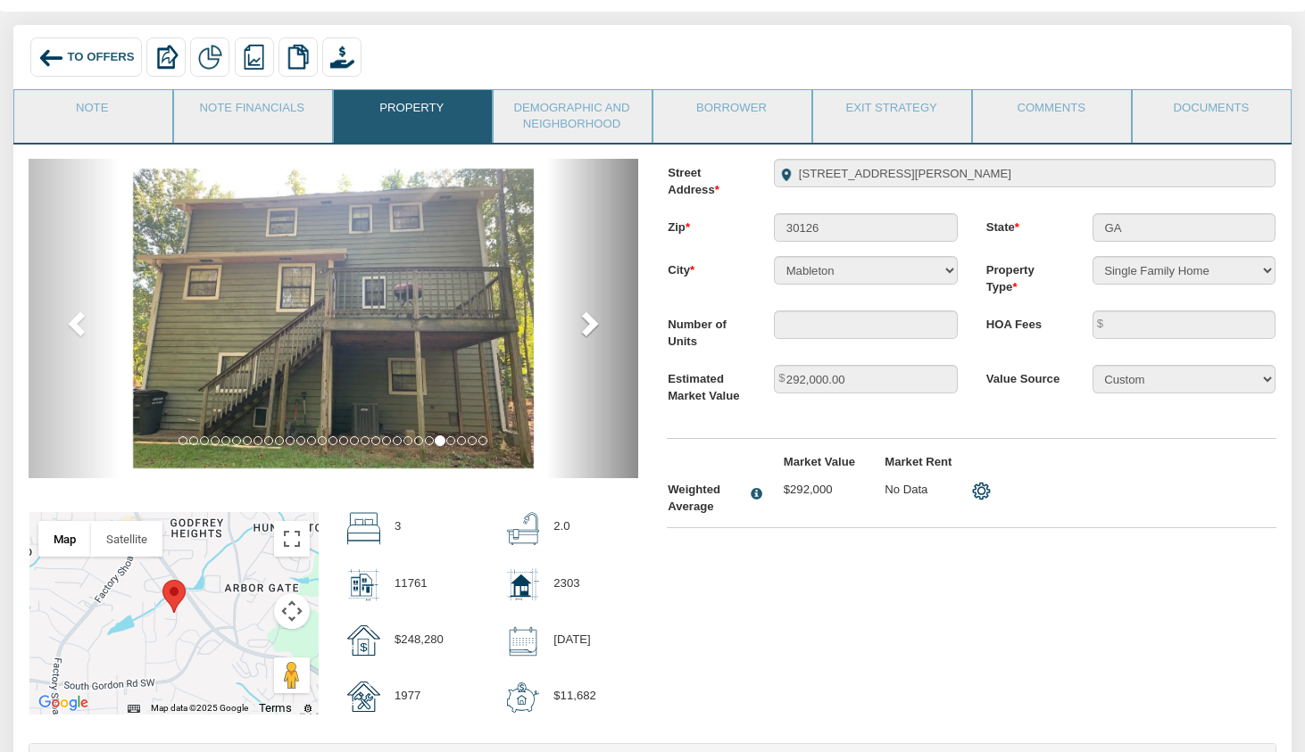
click at [598, 311] on span at bounding box center [588, 323] width 27 height 27
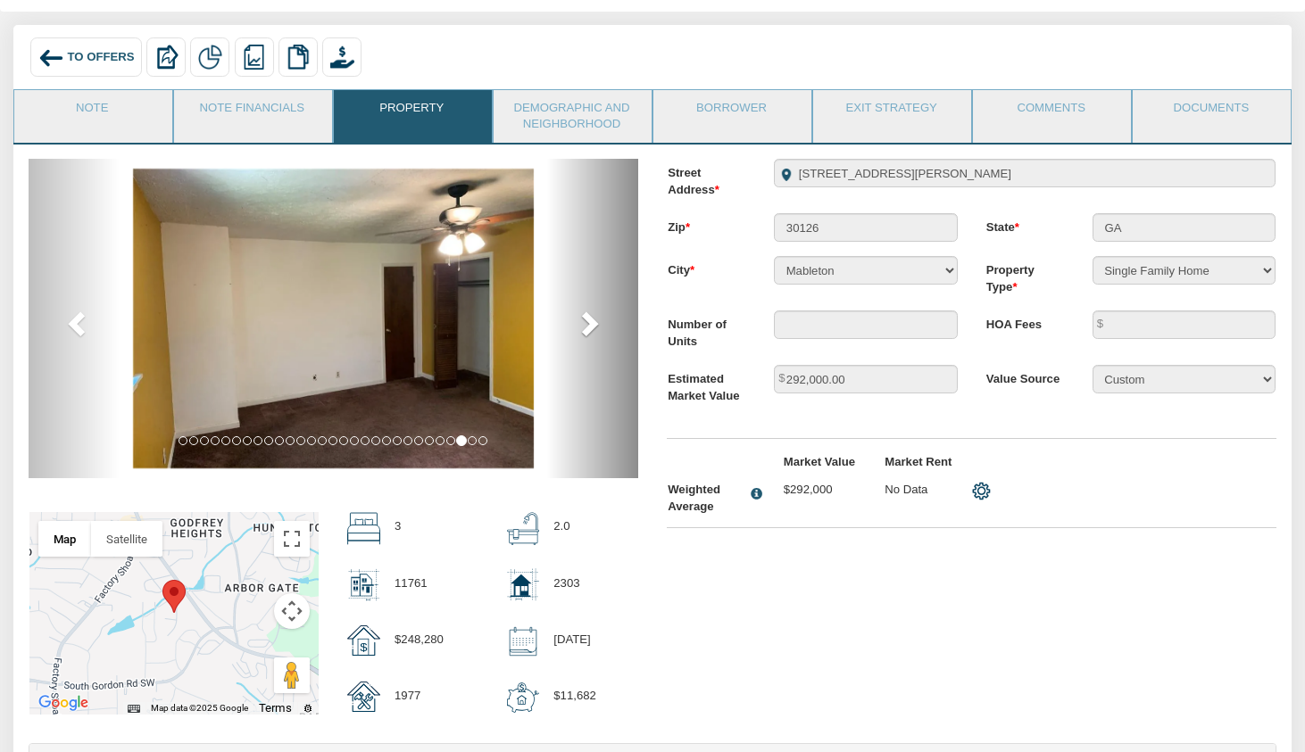
click at [598, 311] on span at bounding box center [588, 323] width 27 height 27
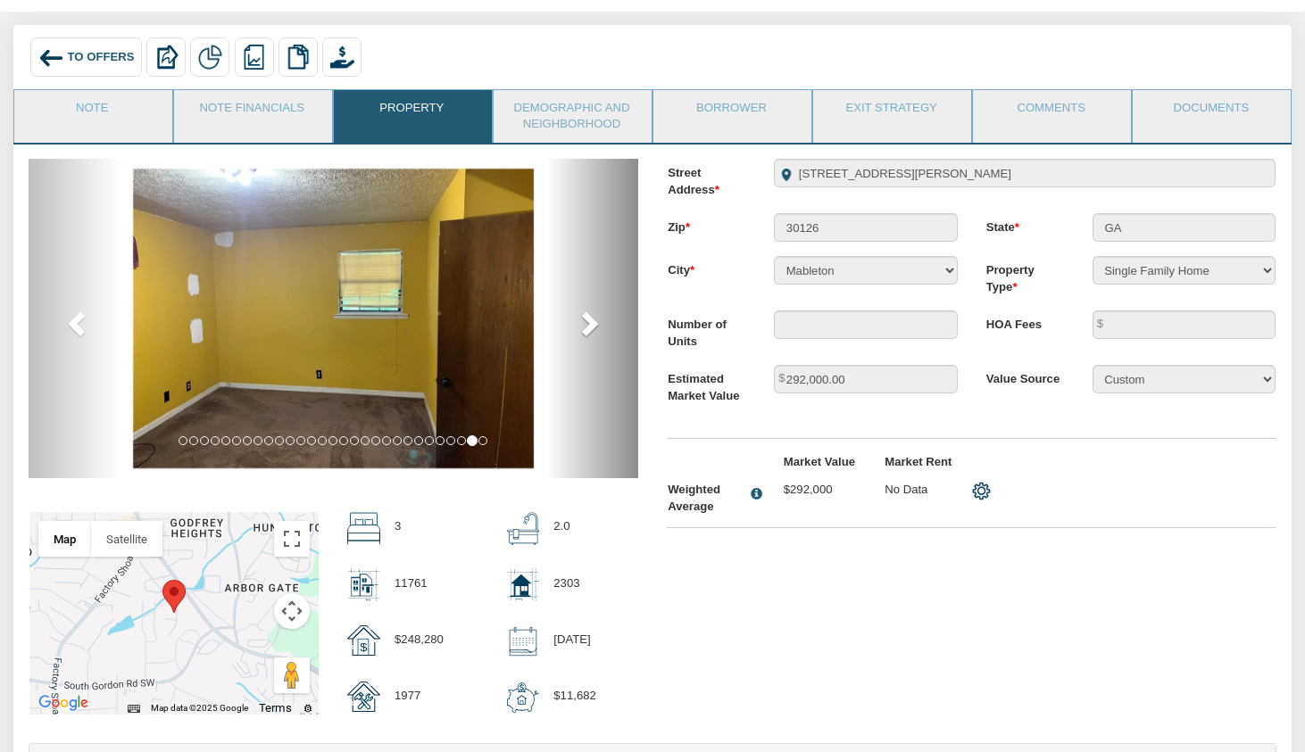
click at [598, 311] on span at bounding box center [588, 323] width 27 height 27
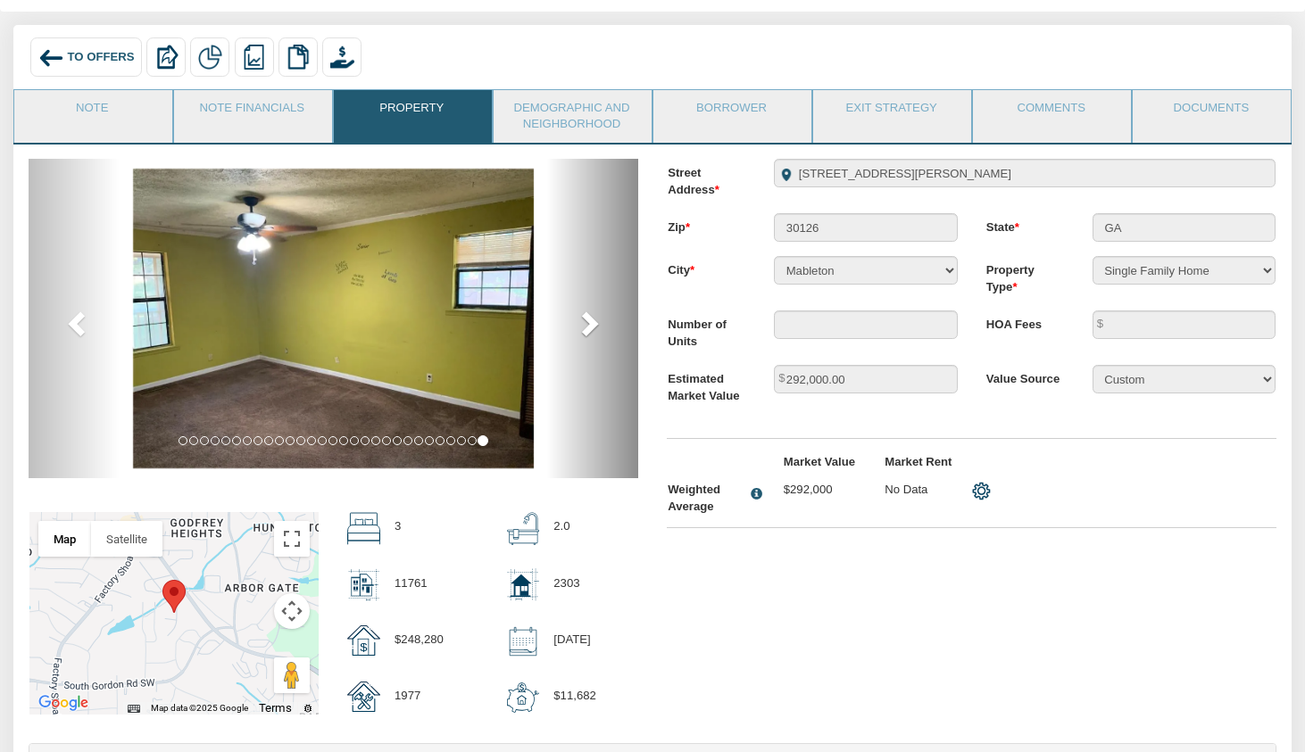
click at [598, 311] on span at bounding box center [588, 323] width 27 height 27
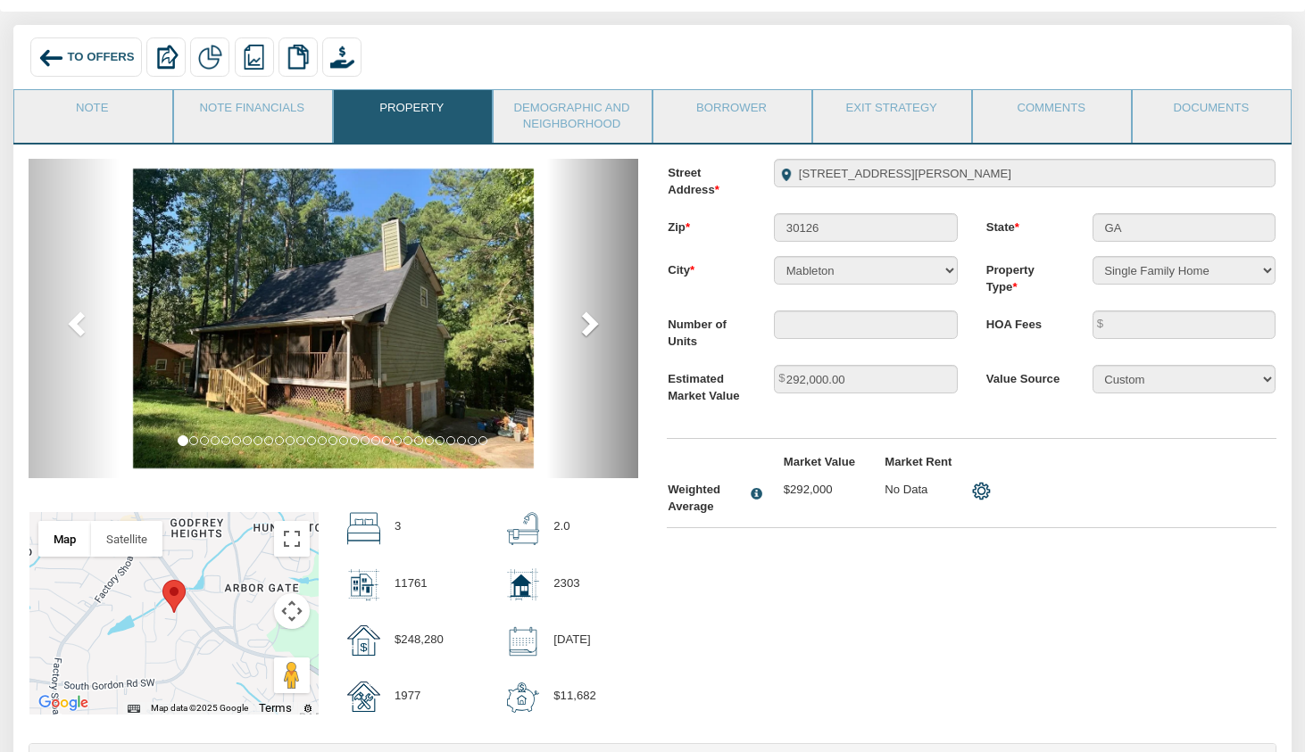
click at [598, 311] on span at bounding box center [588, 323] width 27 height 27
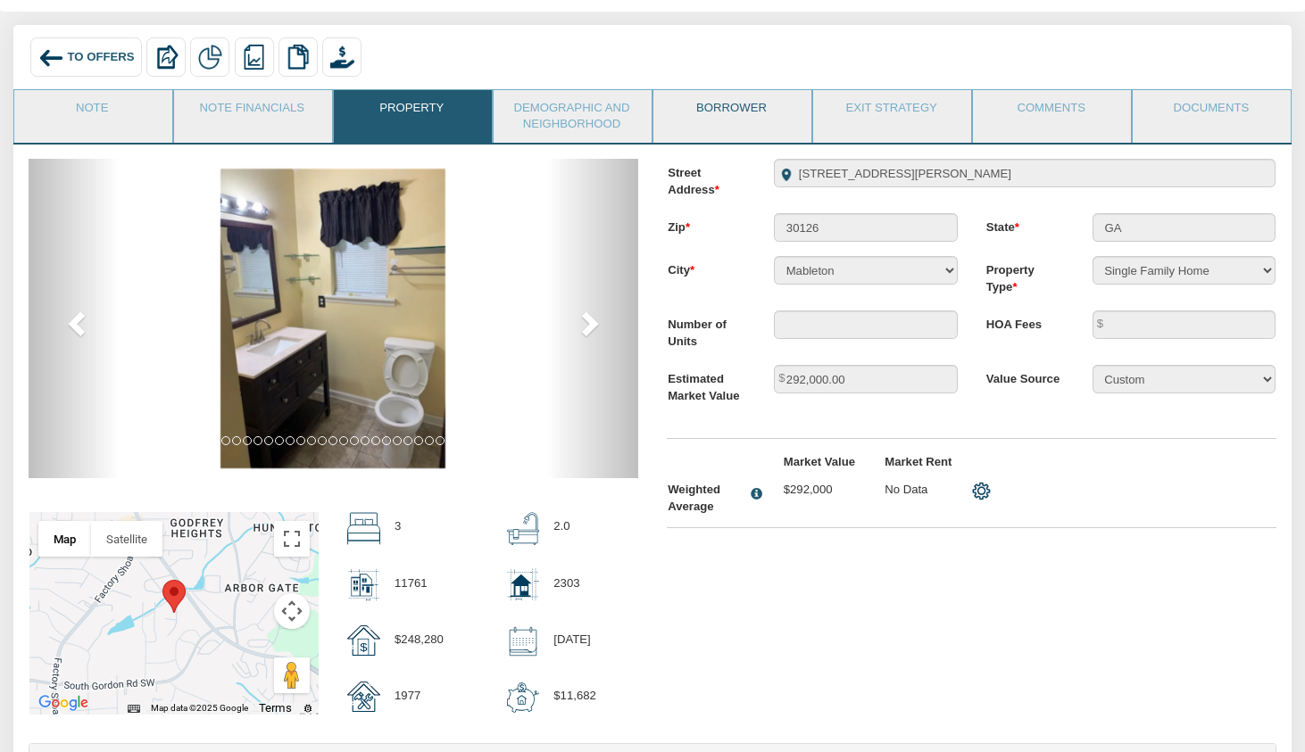
click at [730, 108] on link "Borrower" at bounding box center [731, 112] width 156 height 45
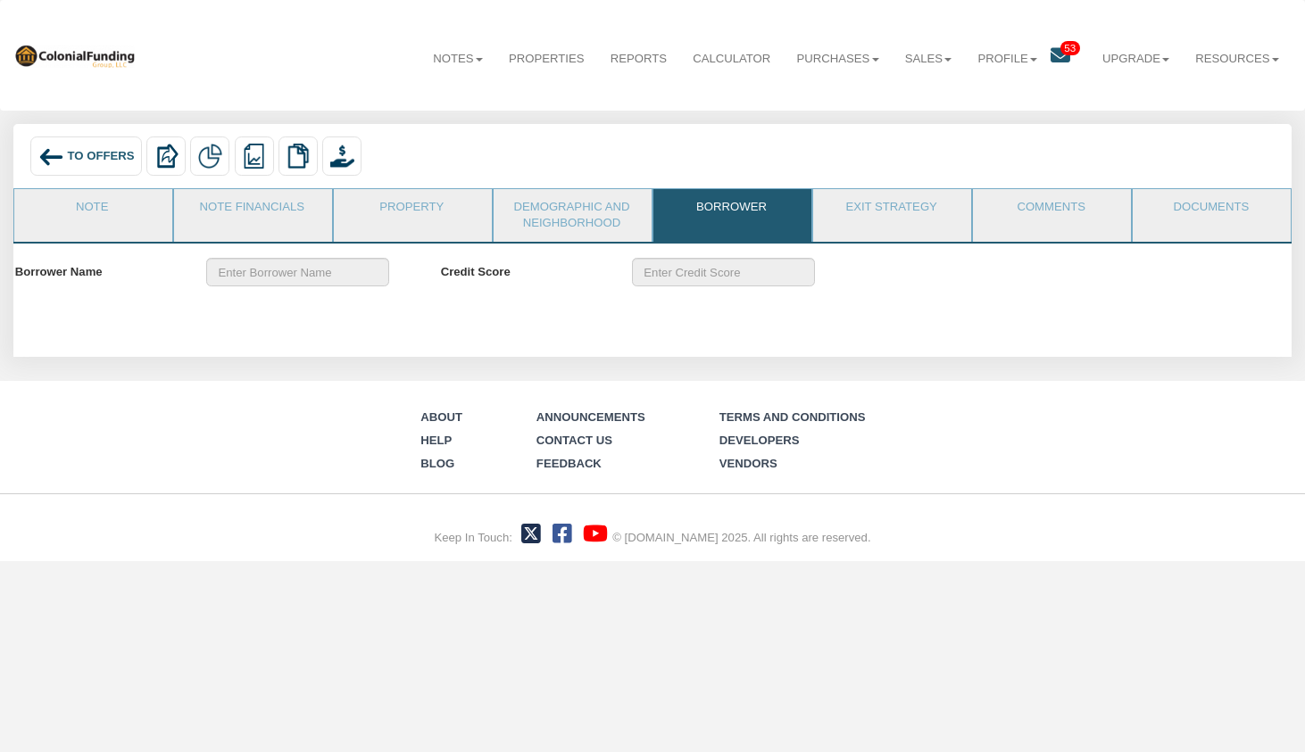
scroll to position [0, 0]
click at [551, 212] on link "Demographic and Neighborhood" at bounding box center [572, 215] width 156 height 53
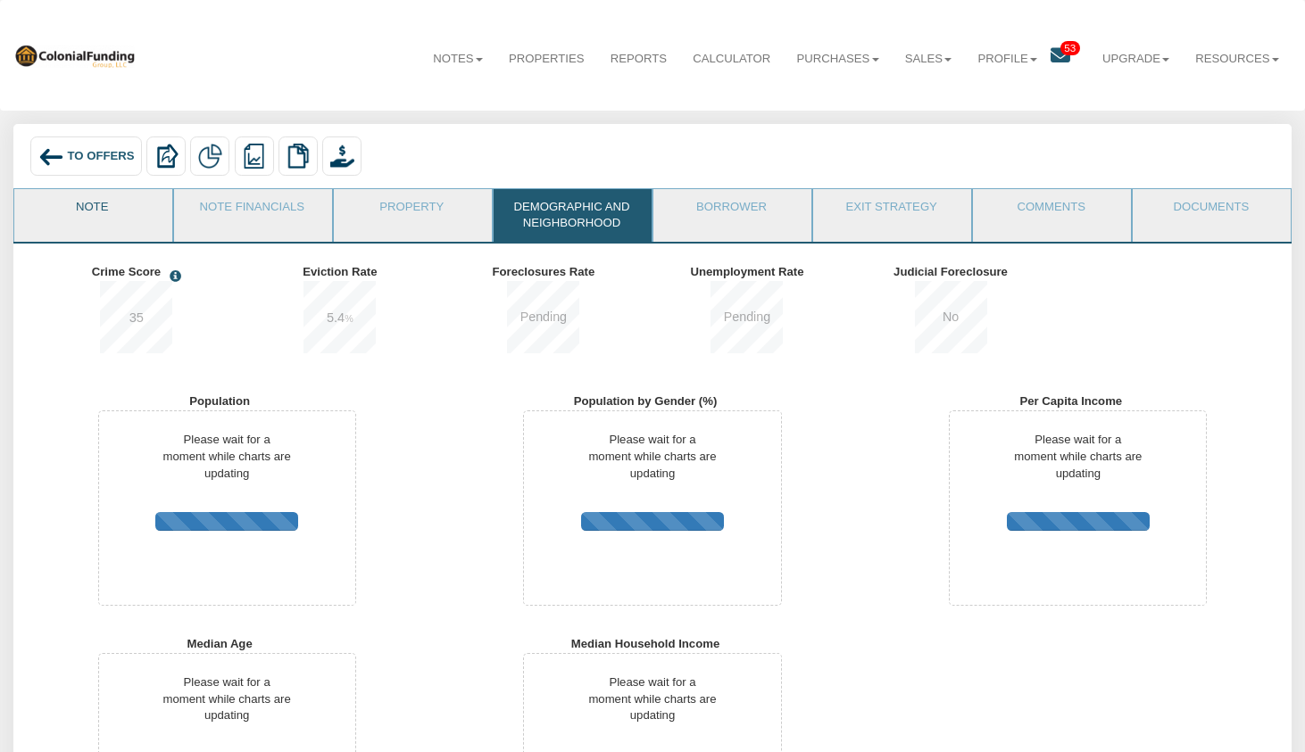
click at [112, 214] on link "Note" at bounding box center [92, 211] width 156 height 45
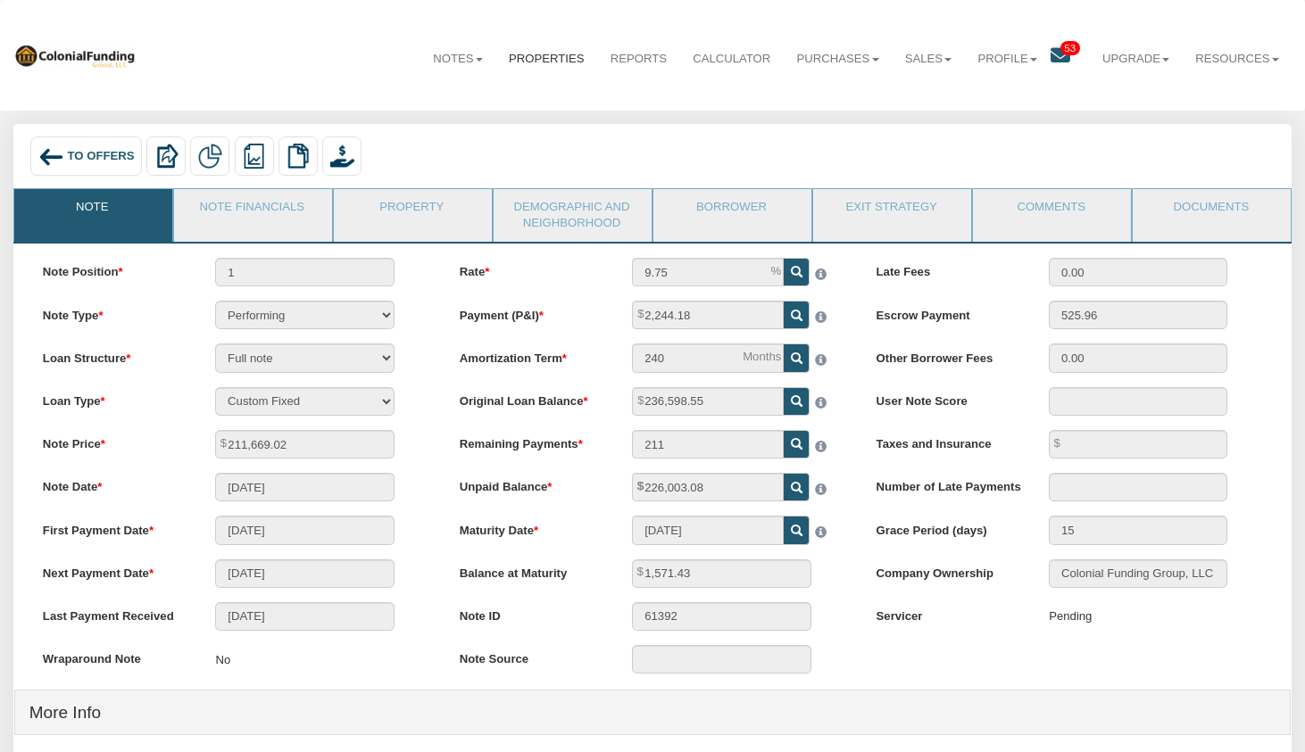
click at [545, 65] on link "Properties" at bounding box center [546, 59] width 102 height 44
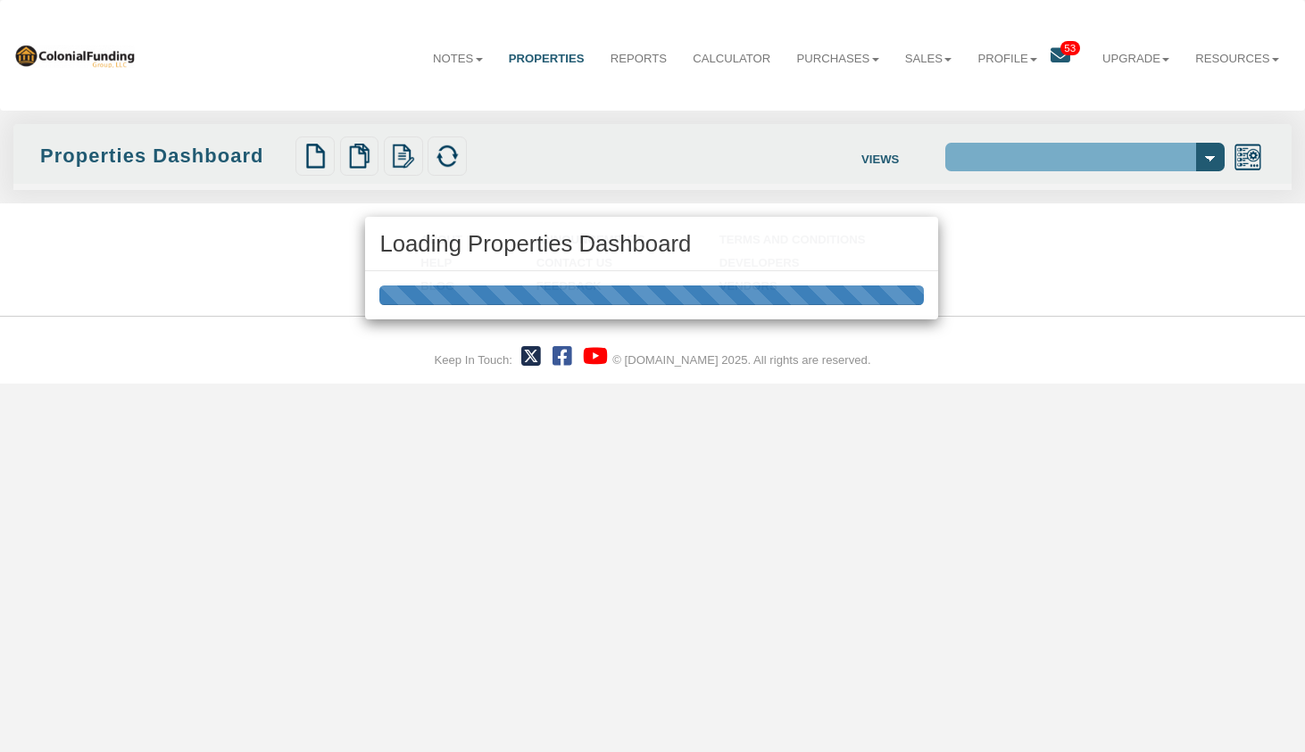
select select "138"
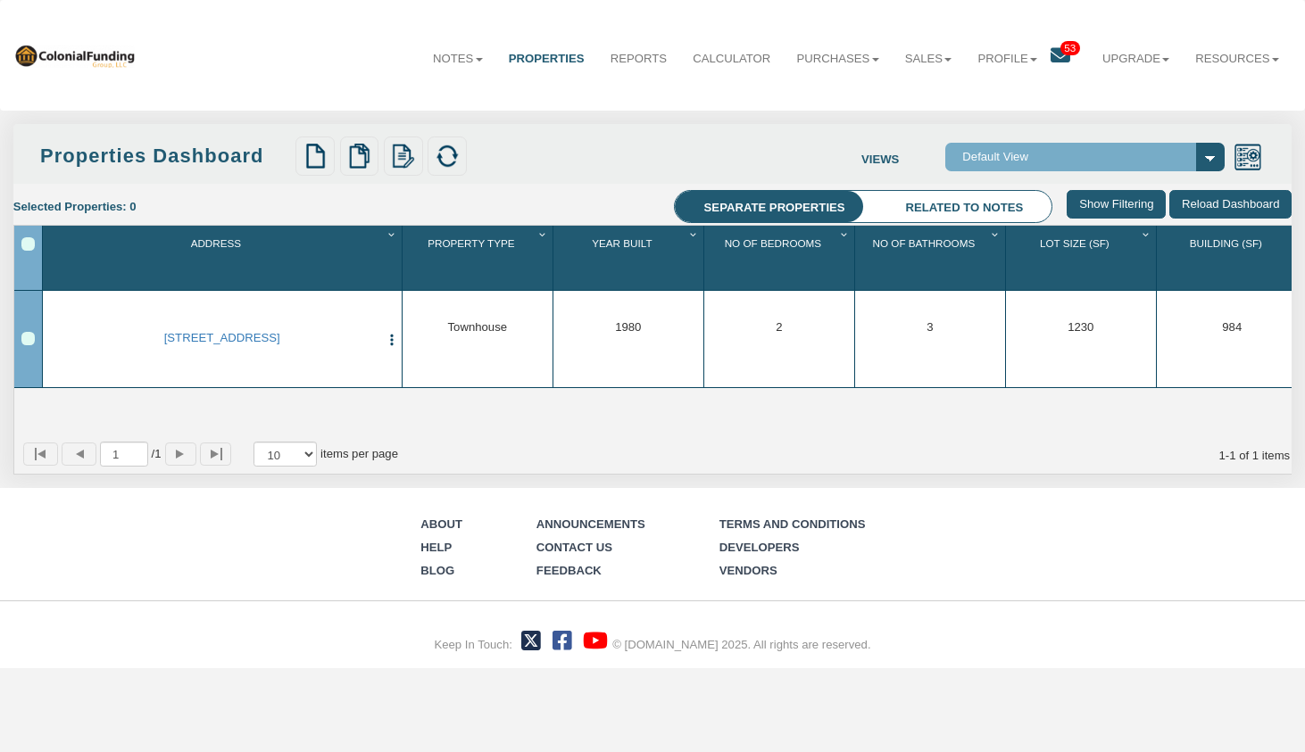
click at [958, 203] on li "Related to notes" at bounding box center [963, 207] width 175 height 33
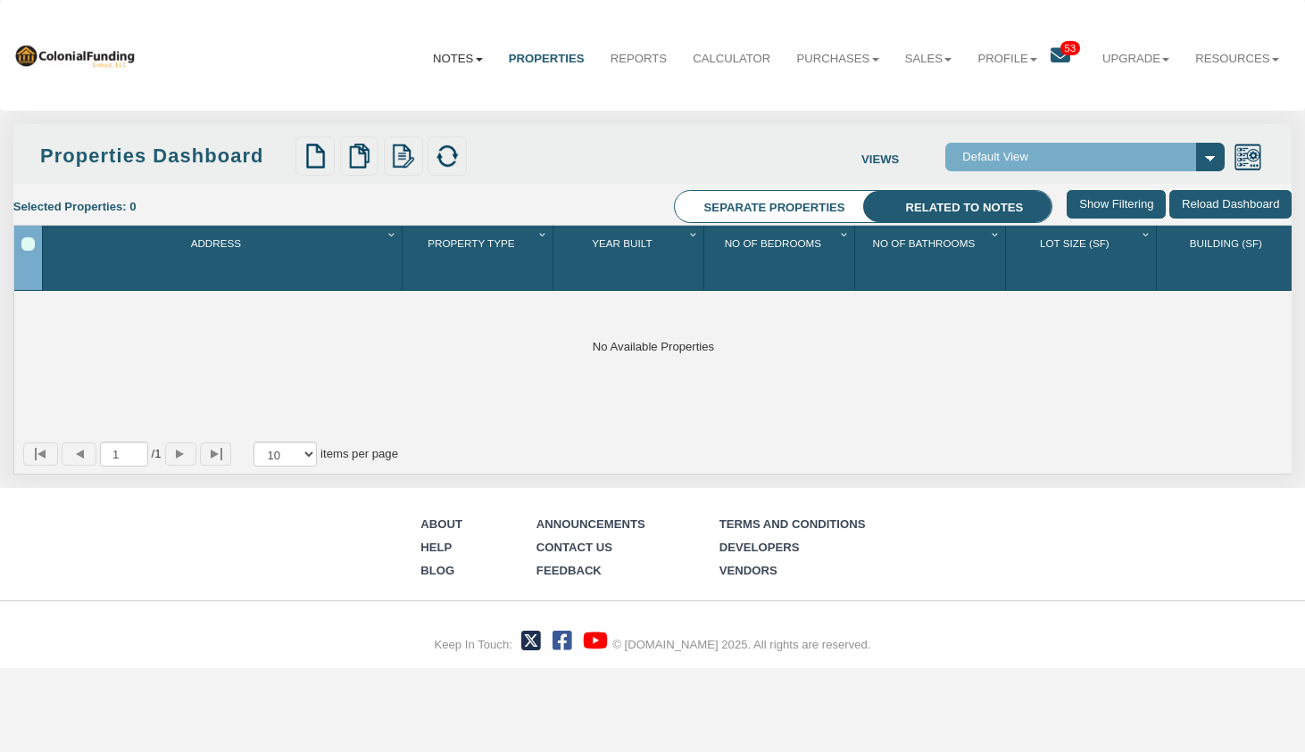
click at [463, 59] on link "Notes" at bounding box center [457, 59] width 76 height 44
click at [434, 99] on link "Dashboard" at bounding box center [419, 98] width 151 height 22
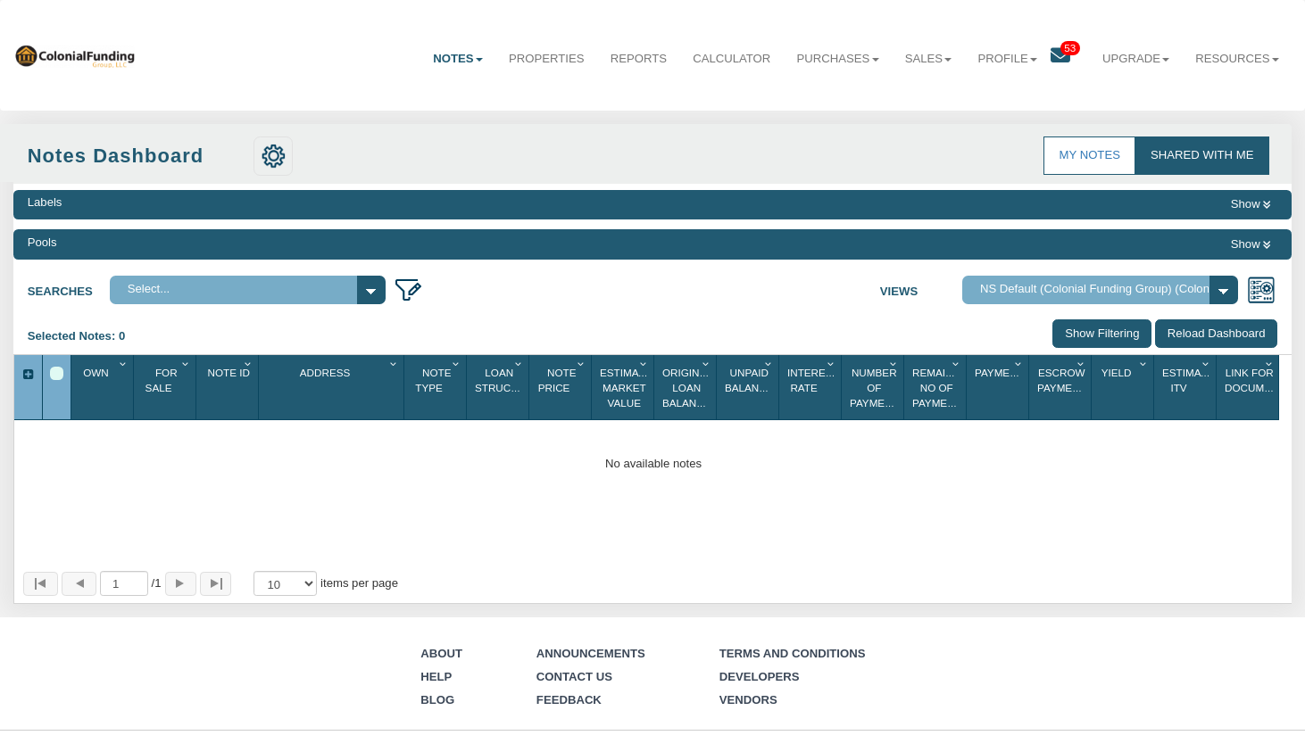
click at [808, 222] on div "Labels Show Pools Show Searches Select... Views Default View" at bounding box center [652, 394] width 1279 height 421
click at [1013, 282] on select "Default View NS Default (Colonial Funding Group) (Colonial Funding Group)" at bounding box center [1100, 290] width 276 height 29
click at [962, 276] on select "Default View NS Default (Colonial Funding Group) (Colonial Funding Group)" at bounding box center [1100, 290] width 276 height 29
click at [1082, 160] on link "My Notes" at bounding box center [1089, 155] width 92 height 37
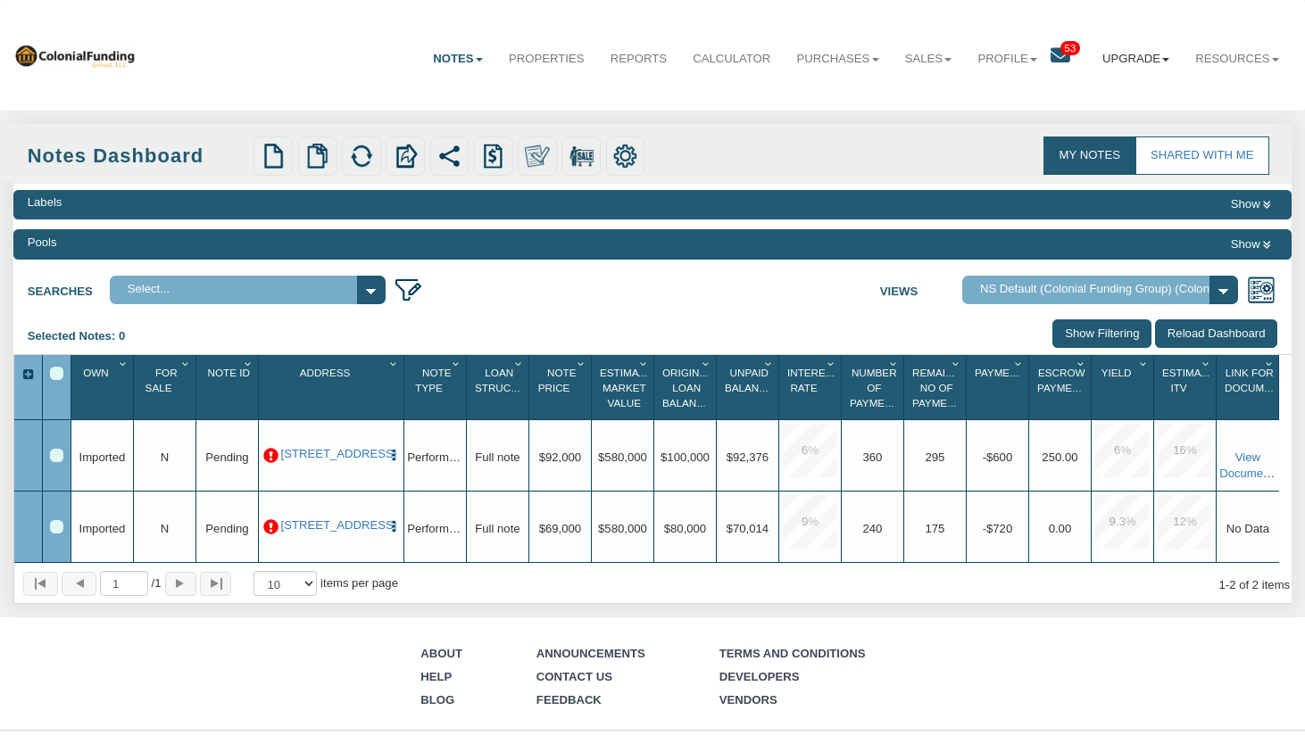
click at [1142, 59] on link "Upgrade" at bounding box center [1135, 59] width 93 height 44
click at [847, 56] on link "Purchases" at bounding box center [838, 59] width 108 height 44
click at [795, 92] on link "Offers" at bounding box center [815, 98] width 151 height 22
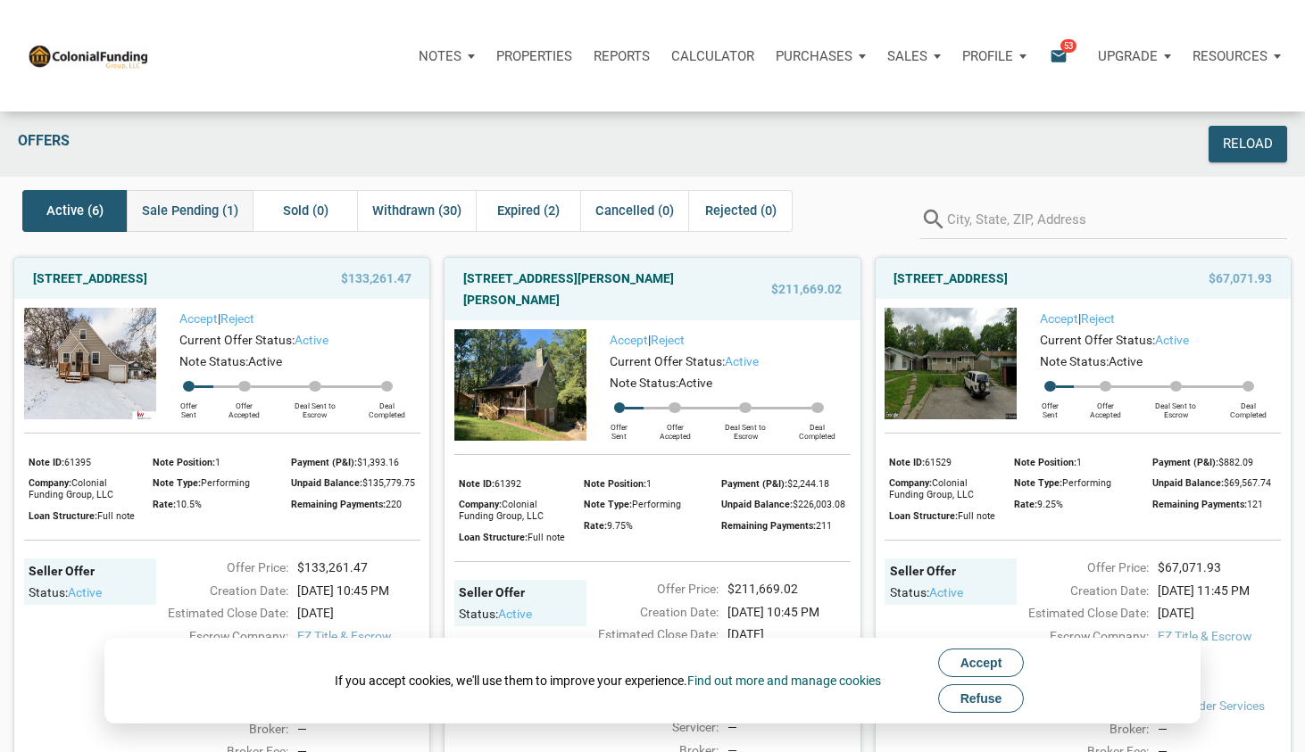
click at [191, 204] on span "Sale Pending (1)" at bounding box center [190, 210] width 96 height 21
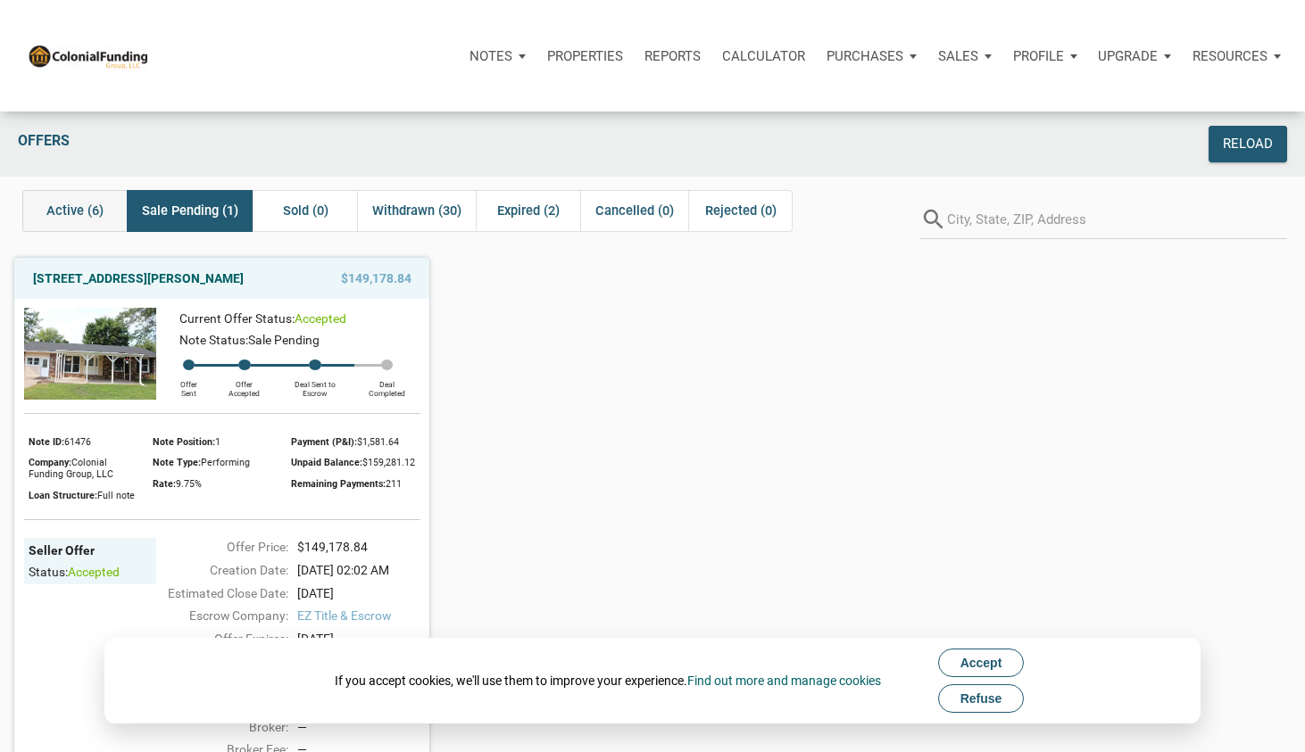
click at [71, 203] on span "Active (6)" at bounding box center [74, 210] width 57 height 21
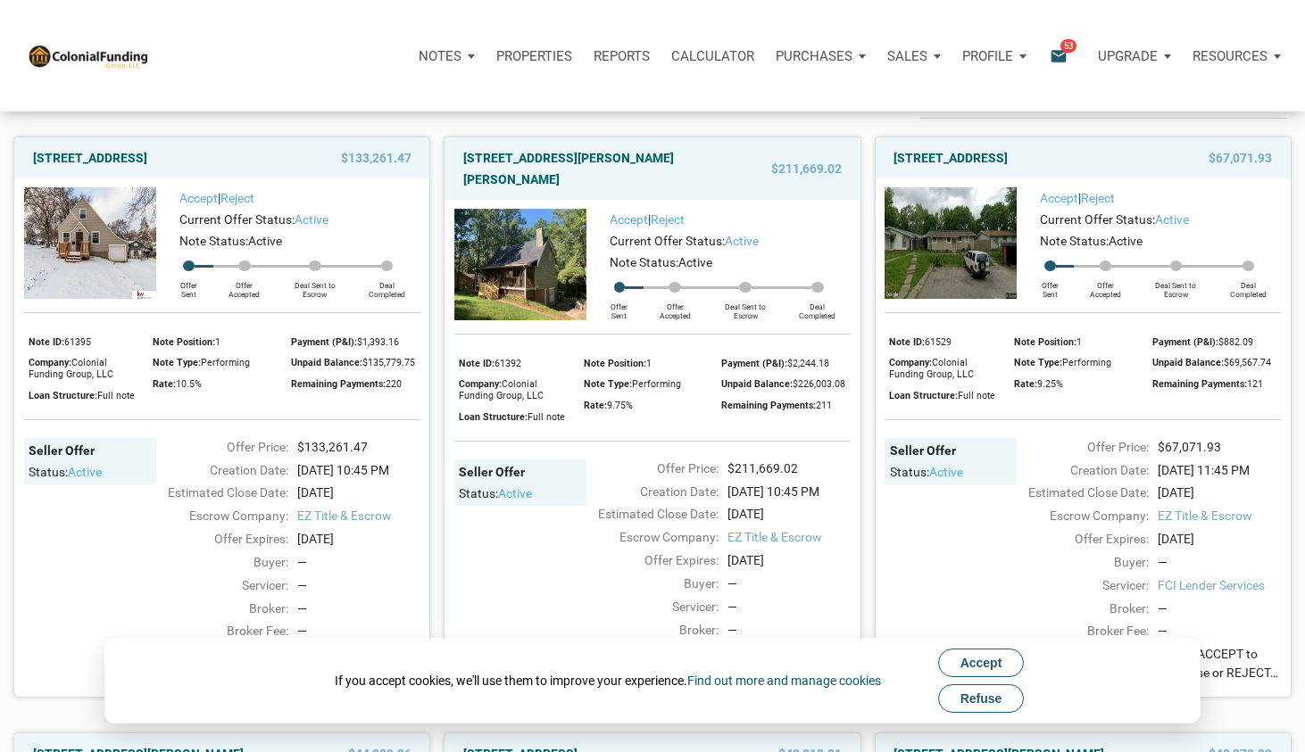
scroll to position [97, 0]
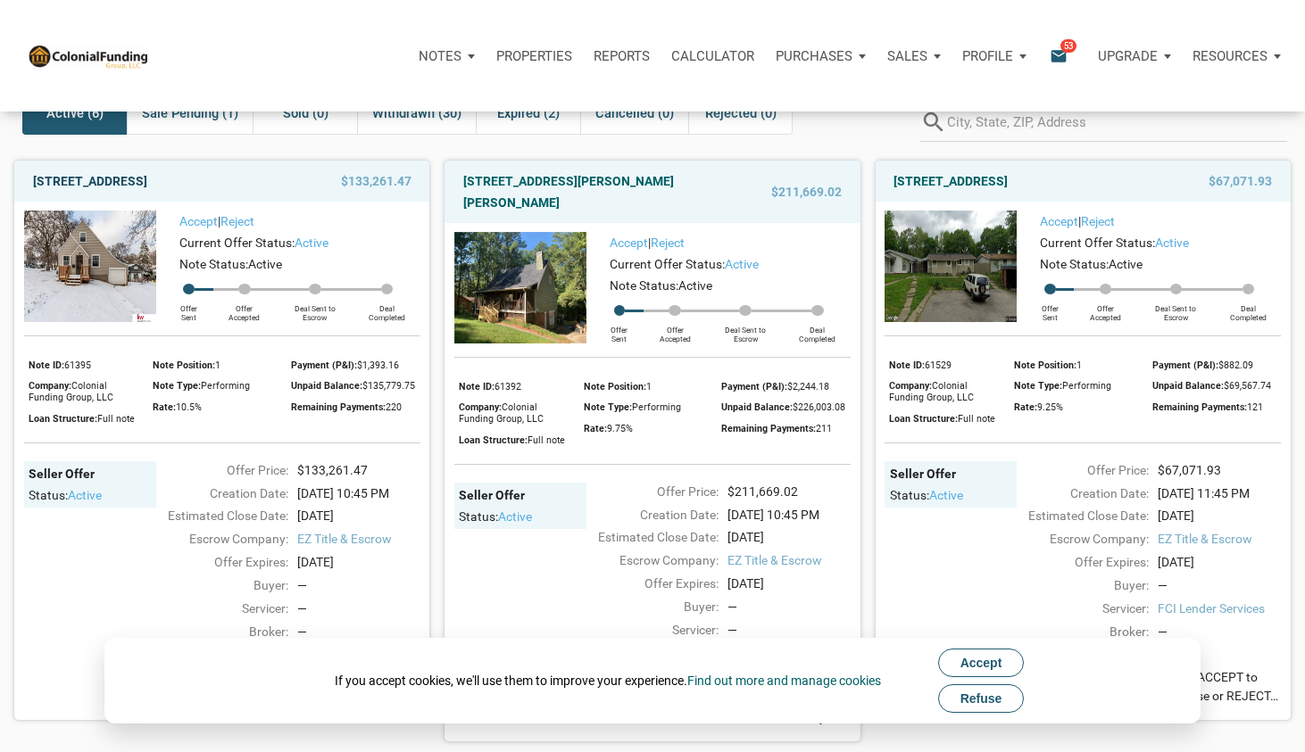
click at [147, 182] on link "4542 Grand Ave, Omaha, NE, 68104" at bounding box center [90, 180] width 114 height 21
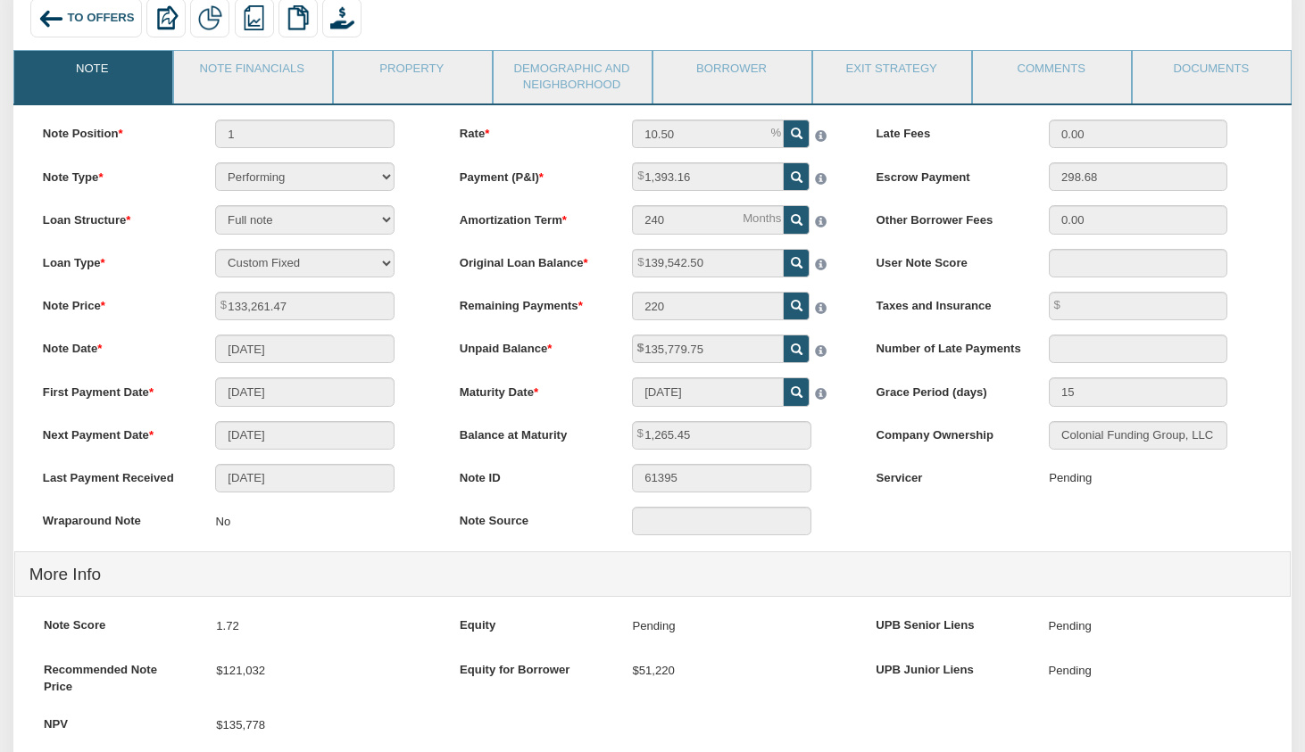
scroll to position [141, 0]
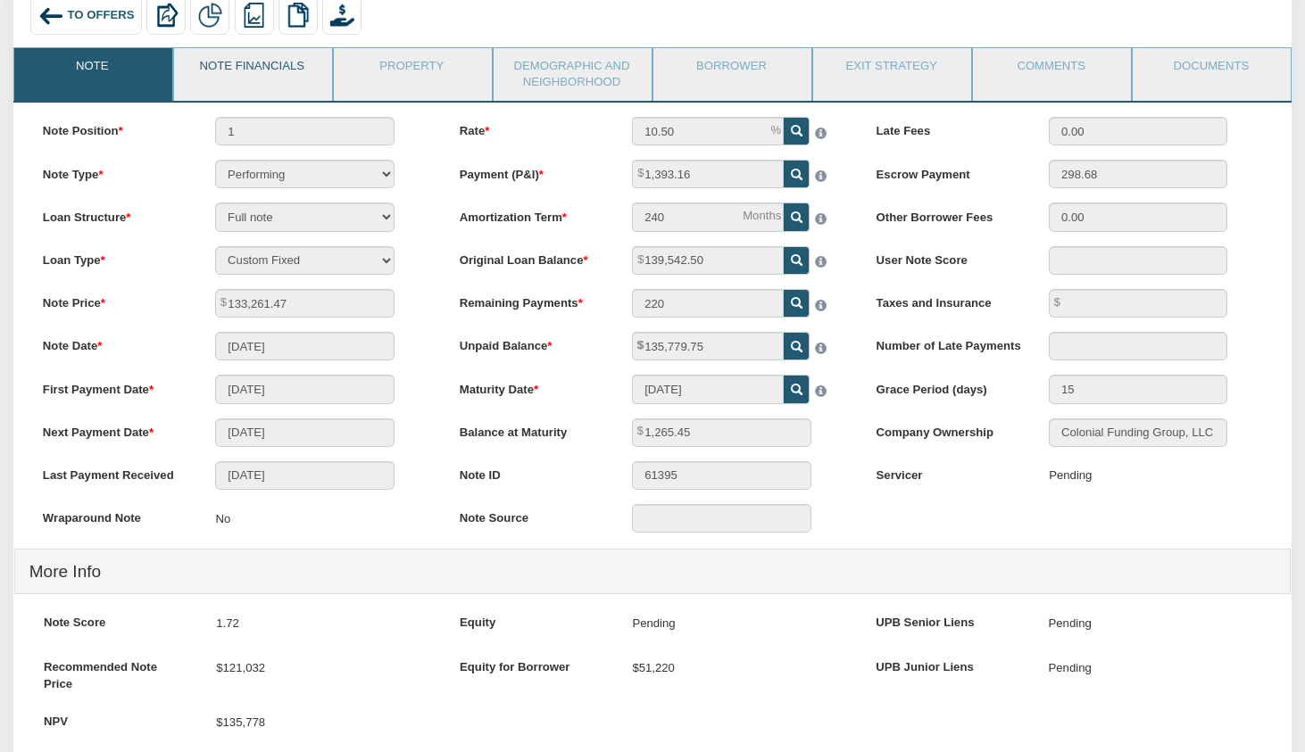
click at [283, 71] on link "Note Financials" at bounding box center [252, 70] width 156 height 45
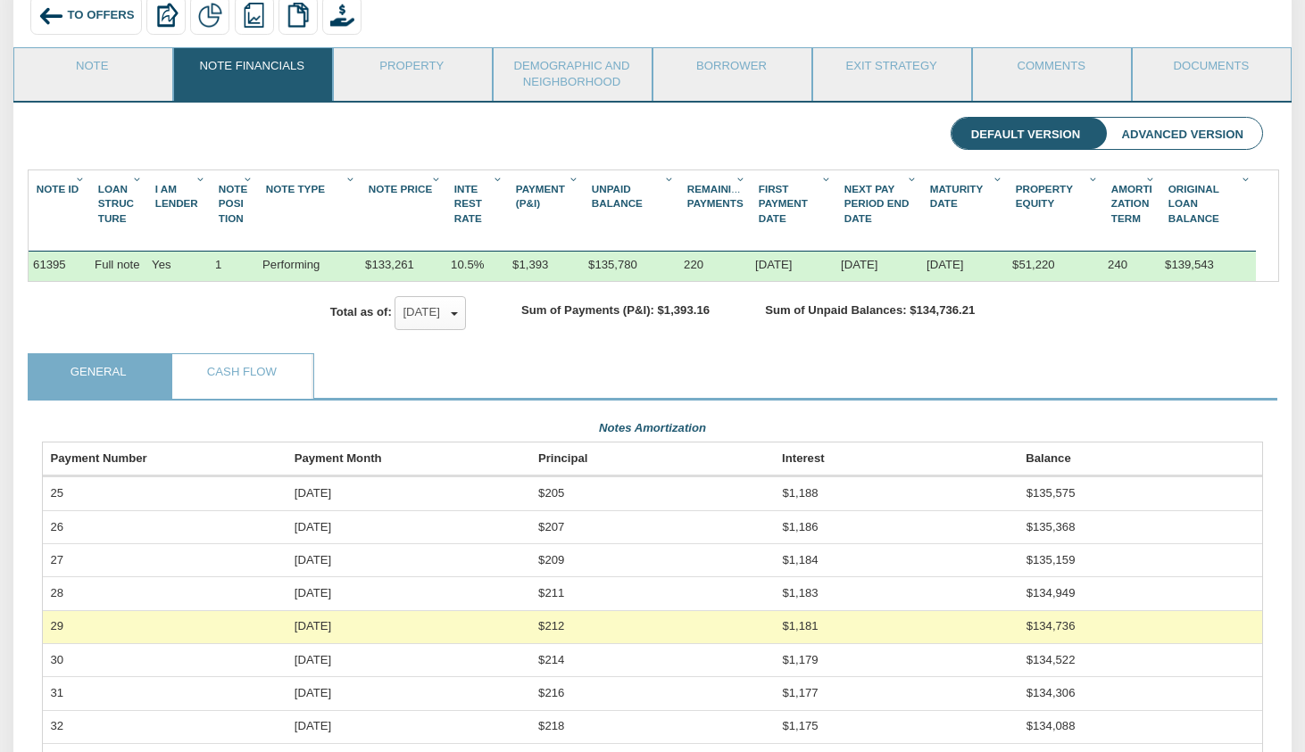
scroll to position [303, 1221]
click at [478, 269] on div "10.5%" at bounding box center [477, 266] width 62 height 29
click at [101, 62] on link "Note" at bounding box center [92, 70] width 156 height 45
